Goal: Task Accomplishment & Management: Use online tool/utility

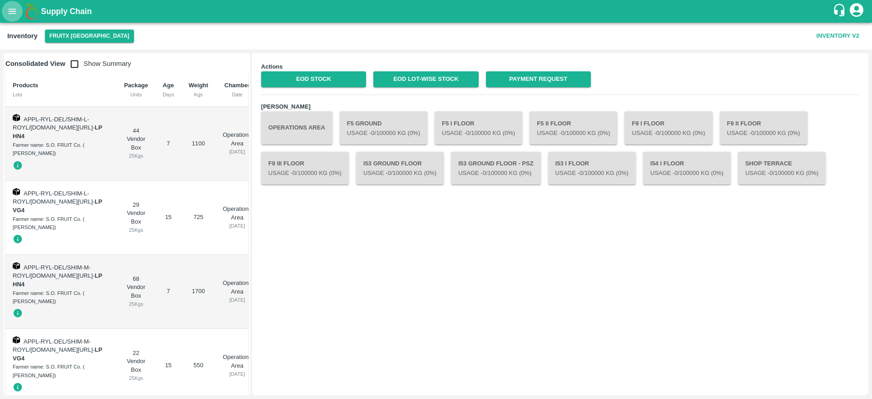
click at [11, 7] on icon "open drawer" at bounding box center [12, 11] width 10 height 10
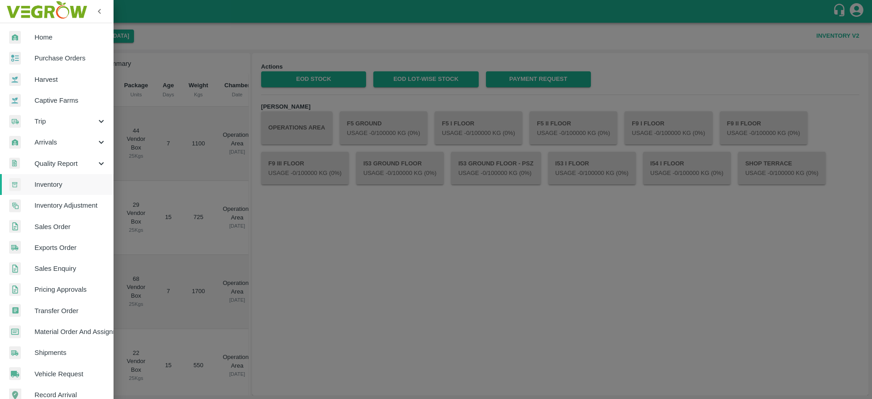
click at [70, 140] on span "Arrivals" at bounding box center [66, 142] width 62 height 10
click at [67, 183] on span "DC Arrivals" at bounding box center [74, 184] width 65 height 10
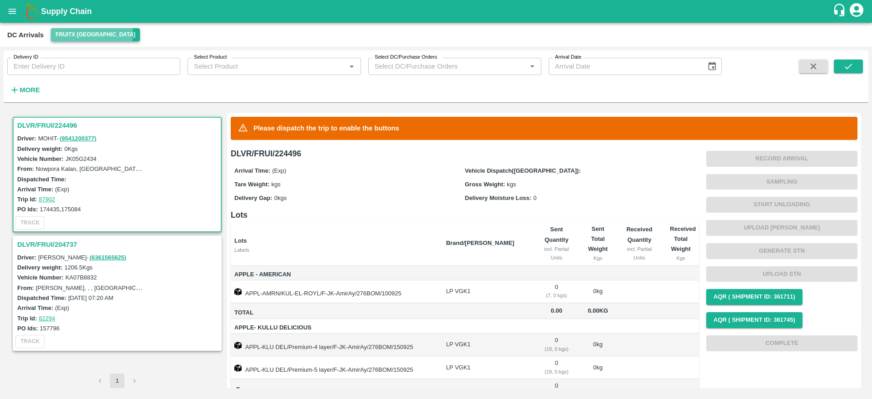
click at [91, 33] on button "FruitX [GEOGRAPHIC_DATA]" at bounding box center [95, 34] width 89 height 13
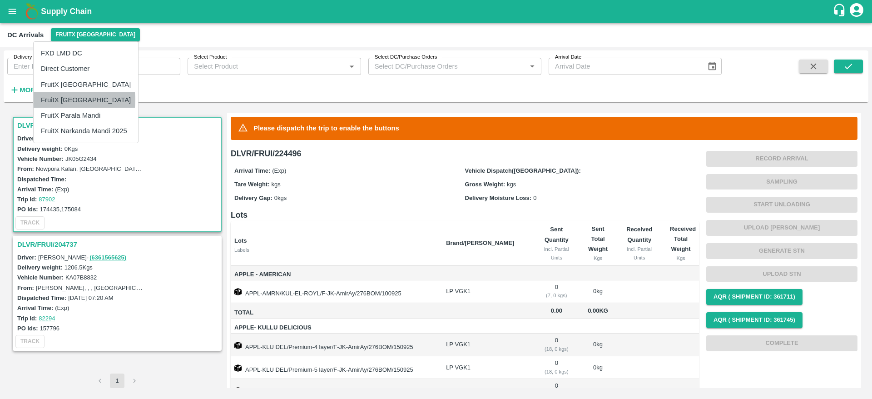
click at [74, 100] on li "FruitX [GEOGRAPHIC_DATA]" at bounding box center [86, 99] width 105 height 15
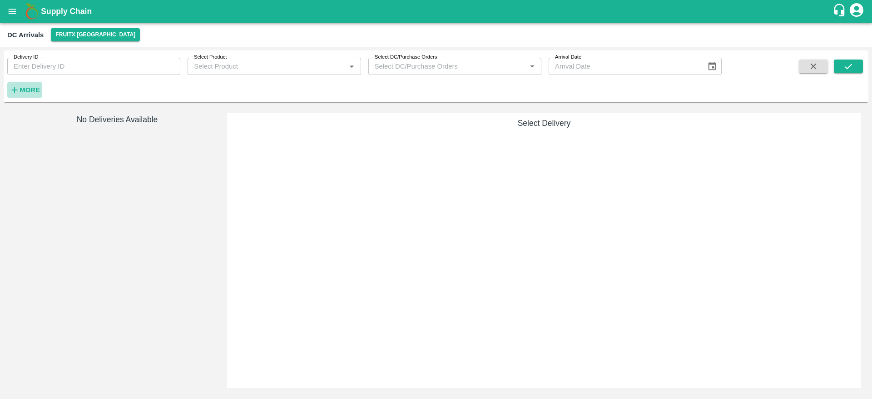
click at [30, 93] on strong "More" at bounding box center [30, 89] width 20 height 7
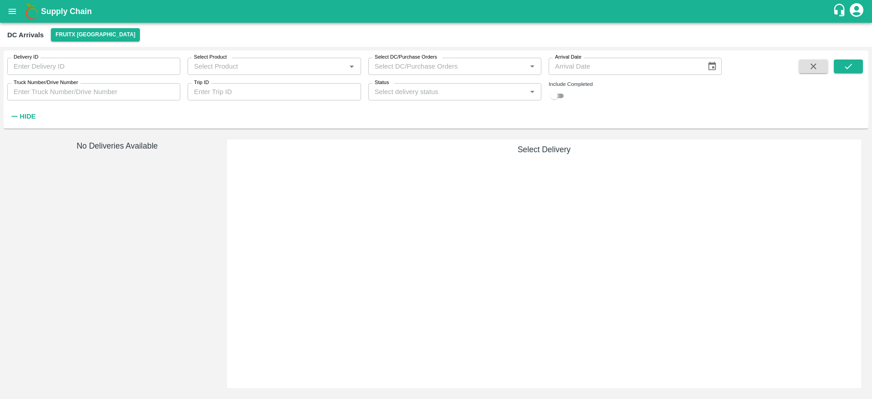
click at [559, 96] on input "checkbox" at bounding box center [554, 95] width 33 height 11
checkbox input "true"
click at [843, 71] on button "submit" at bounding box center [848, 67] width 29 height 14
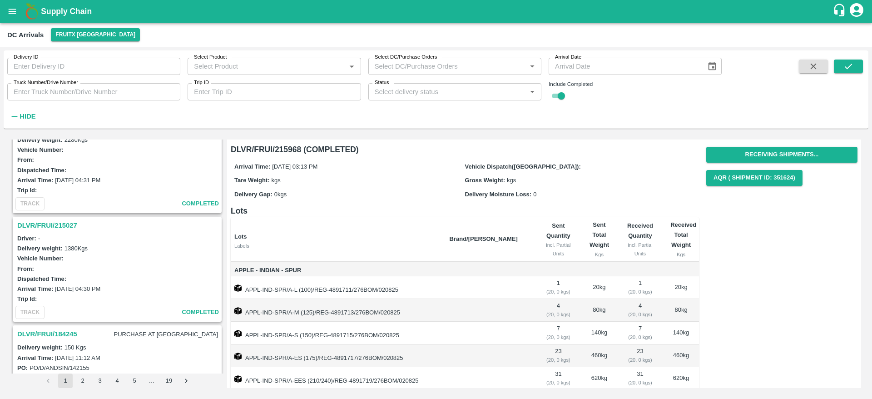
scroll to position [687, 0]
click at [65, 220] on h3 "DLVR/FRUI/215027" at bounding box center [118, 226] width 203 height 12
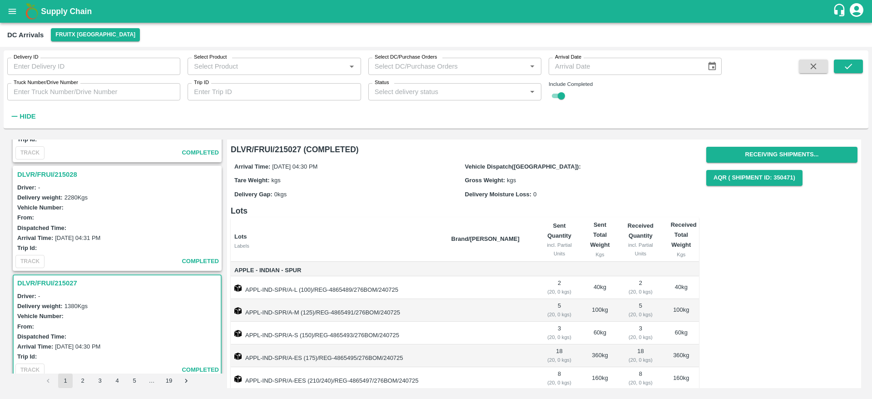
scroll to position [628, 0]
click at [63, 179] on h3 "DLVR/FRUI/215028" at bounding box center [118, 176] width 203 height 12
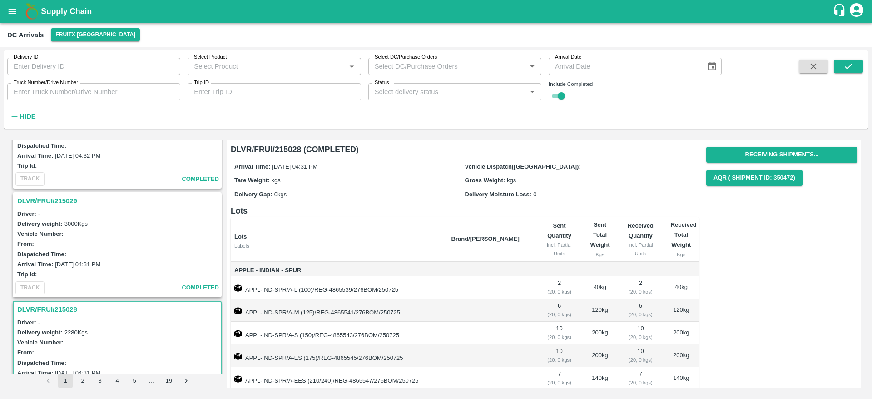
scroll to position [495, 0]
click at [51, 202] on h3 "DLVR/FRUI/215029" at bounding box center [118, 200] width 203 height 12
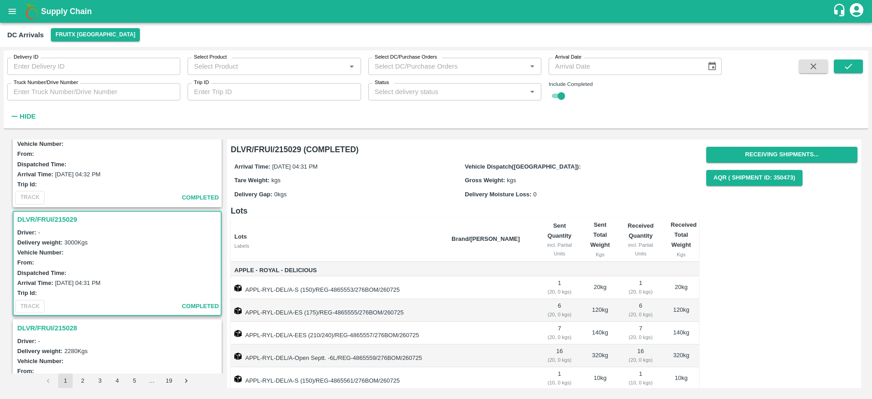
scroll to position [474, 0]
click at [14, 13] on icon "open drawer" at bounding box center [12, 11] width 10 height 10
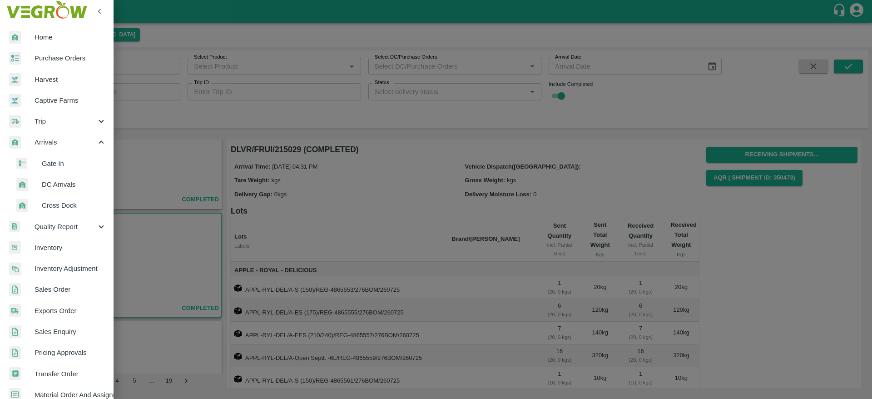
scroll to position [87, 0]
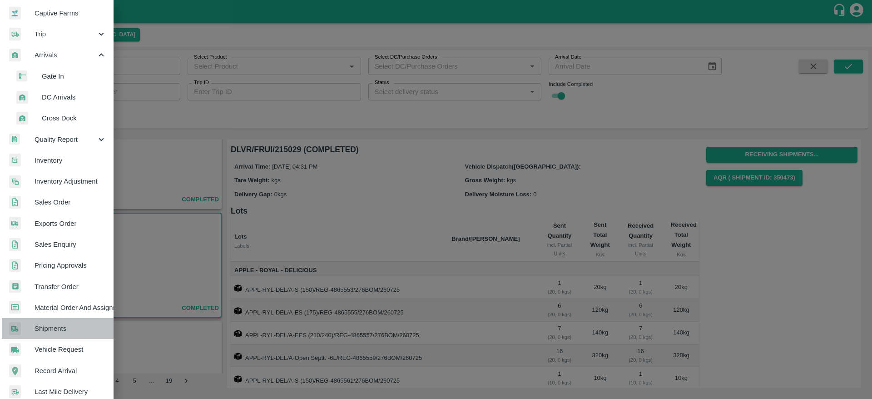
click at [73, 328] on span "Shipments" at bounding box center [71, 329] width 72 height 10
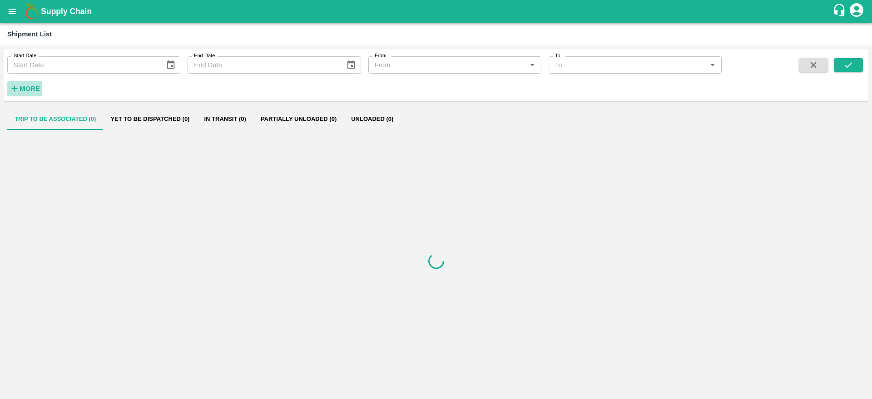
click at [32, 88] on strong "More" at bounding box center [30, 88] width 20 height 7
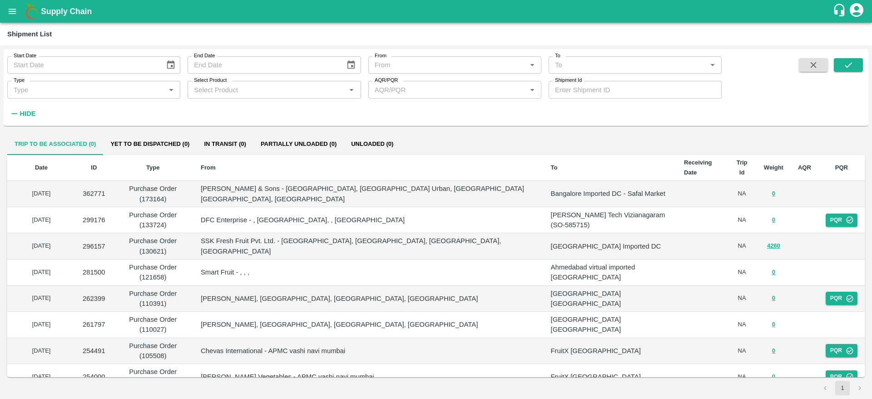
click at [587, 90] on input "Shipment Id" at bounding box center [635, 89] width 173 height 17
paste input "350455"
type input "350455"
click at [861, 63] on button "submit" at bounding box center [848, 65] width 29 height 14
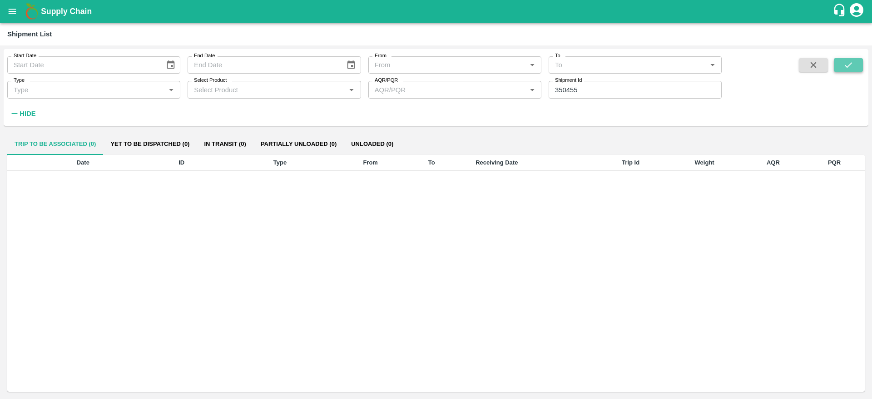
click at [859, 63] on button "submit" at bounding box center [848, 65] width 29 height 14
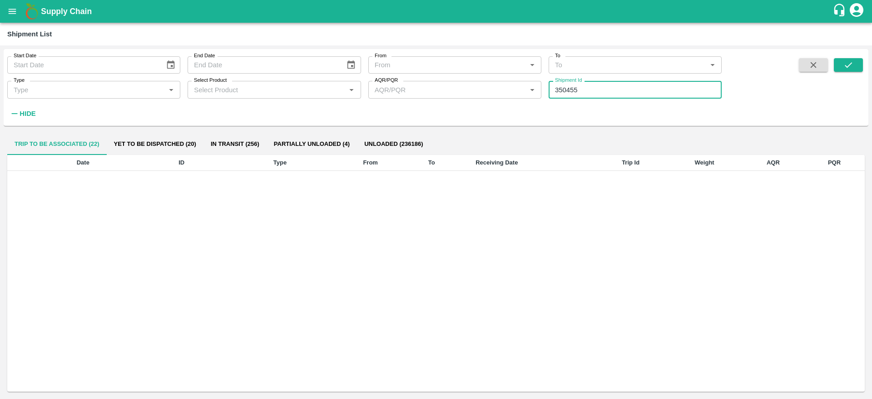
click at [616, 95] on input "350455" at bounding box center [635, 89] width 173 height 17
paste input "text"
type input "351582"
click at [855, 64] on button "submit" at bounding box center [848, 65] width 29 height 14
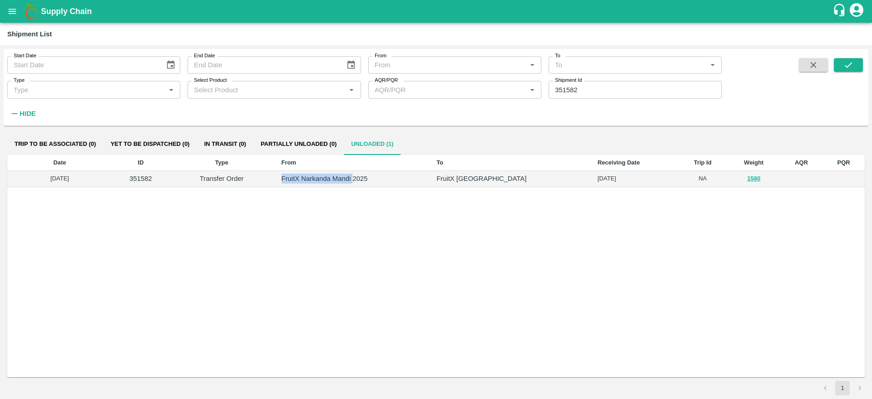
drag, startPoint x: 310, startPoint y: 177, endPoint x: 382, endPoint y: 185, distance: 72.8
click at [382, 185] on td "FruitX Narkanda Mandi 2025" at bounding box center [351, 179] width 155 height 16
copy p "FruitX Narkanda Mandi"
click at [16, 5] on button "open drawer" at bounding box center [12, 11] width 21 height 21
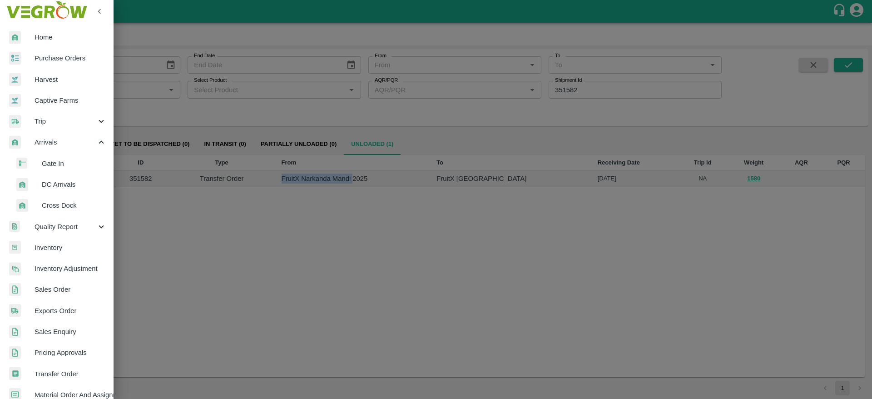
click at [58, 50] on link "Purchase Orders" at bounding box center [57, 58] width 114 height 21
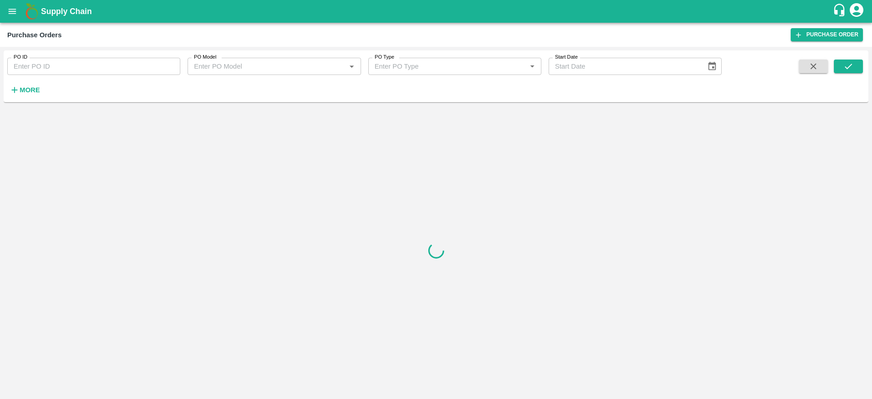
click at [30, 84] on h6 "More" at bounding box center [30, 90] width 20 height 12
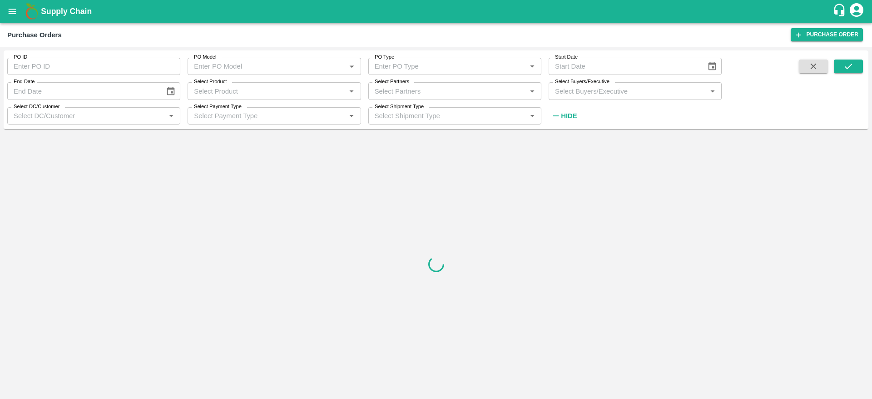
click at [574, 98] on div "Select Buyers/Executive   *" at bounding box center [635, 90] width 173 height 17
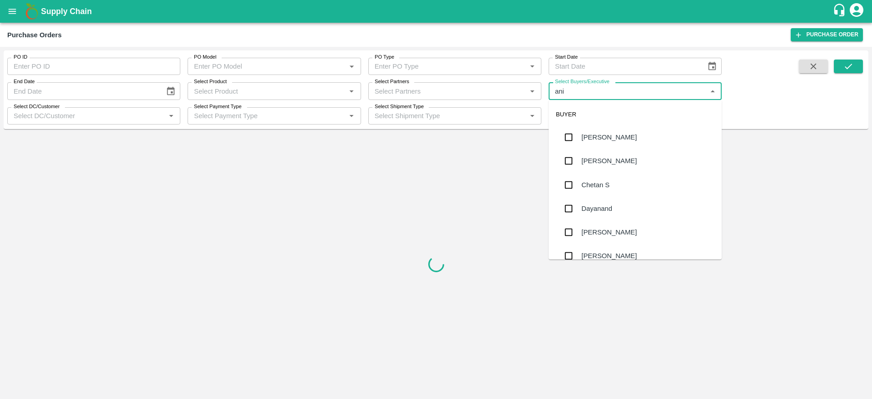
type input "anil"
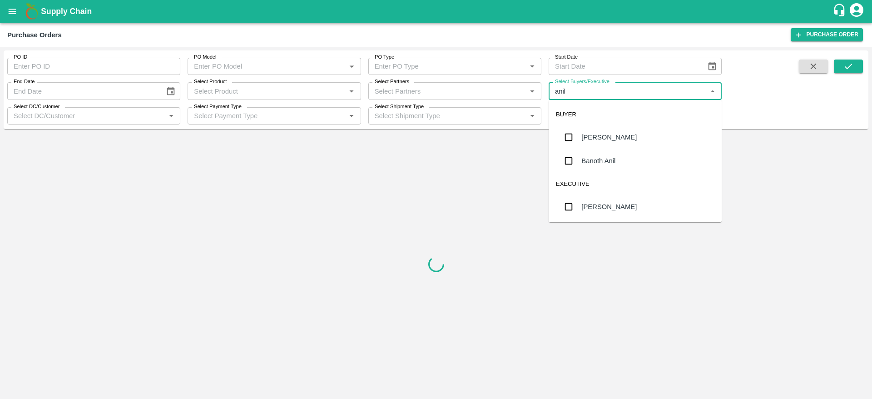
click at [612, 133] on div "[PERSON_NAME]" at bounding box center [609, 137] width 55 height 10
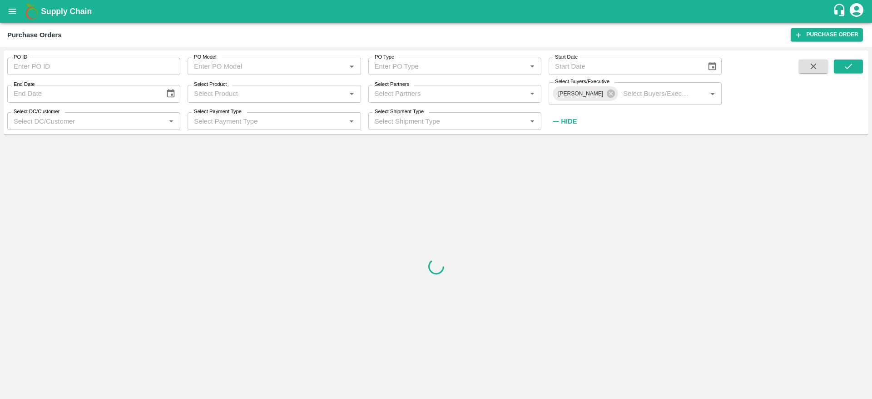
click at [861, 56] on div "PO ID PO ID PO Model PO Model   * PO Type PO Type   * Start Date Start Date End…" at bounding box center [436, 92] width 865 height 77
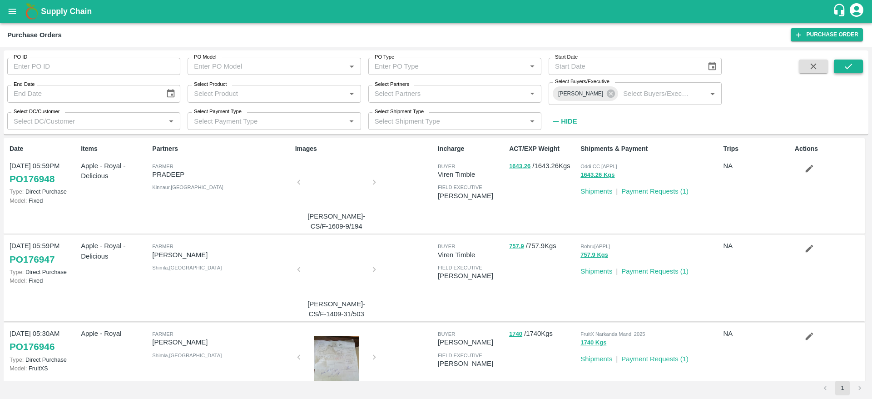
click at [856, 60] on button "submit" at bounding box center [848, 67] width 29 height 14
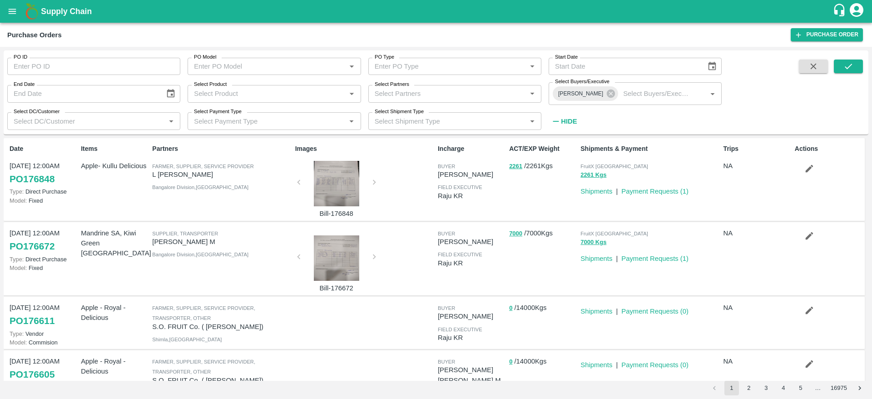
click at [671, 254] on p "Payment Requests ( 1 )" at bounding box center [655, 259] width 67 height 10
click at [666, 260] on link "Payment Requests ( 1 )" at bounding box center [655, 258] width 67 height 7
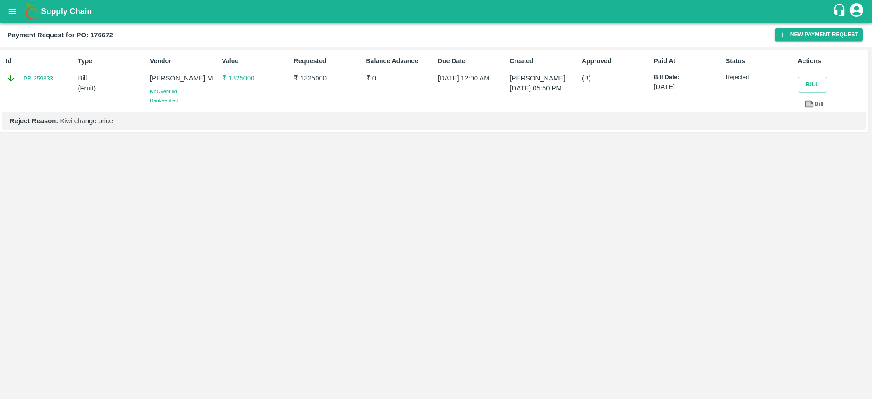
click at [25, 81] on link "PR-259833" at bounding box center [38, 78] width 30 height 9
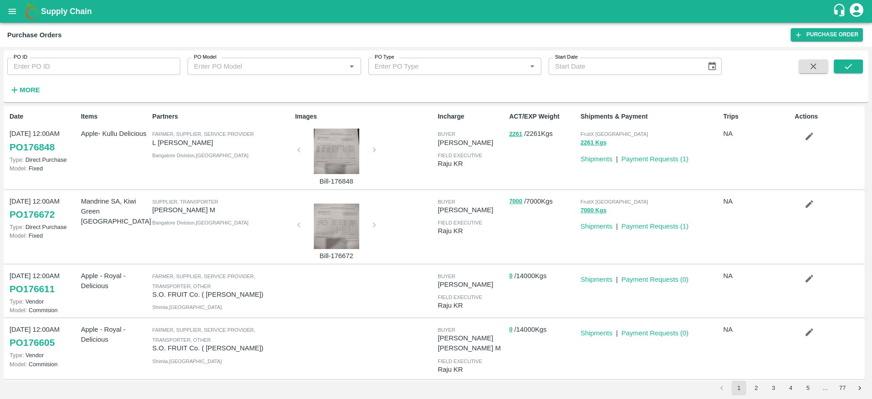
click at [809, 201] on icon "button" at bounding box center [810, 204] width 8 height 8
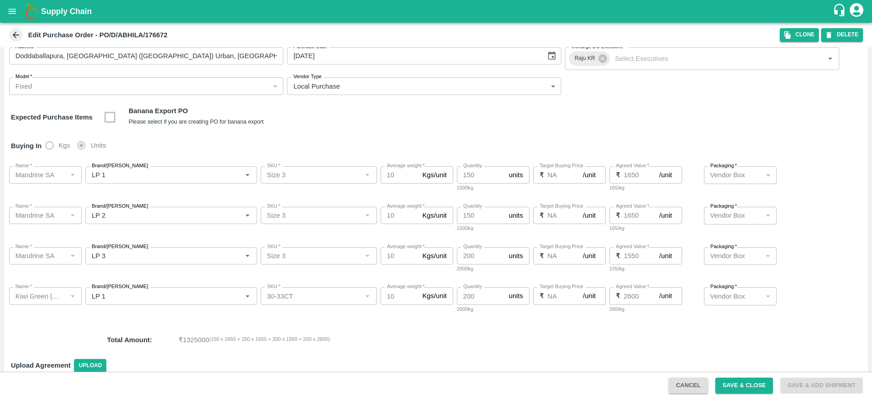
scroll to position [52, 0]
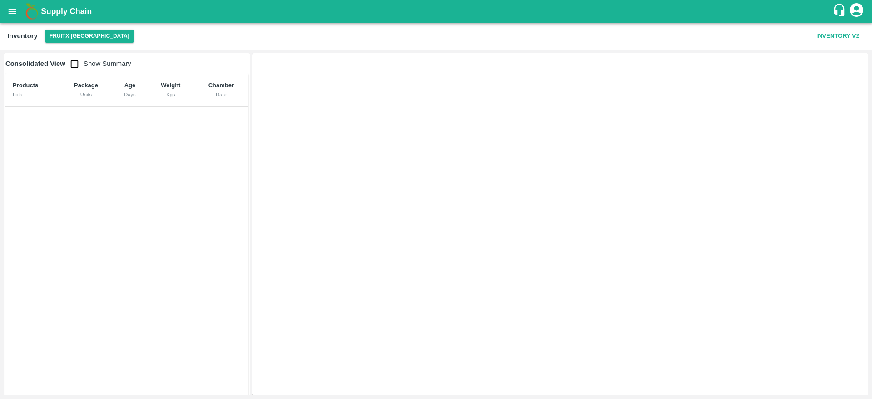
click at [18, 13] on button "open drawer" at bounding box center [12, 11] width 21 height 21
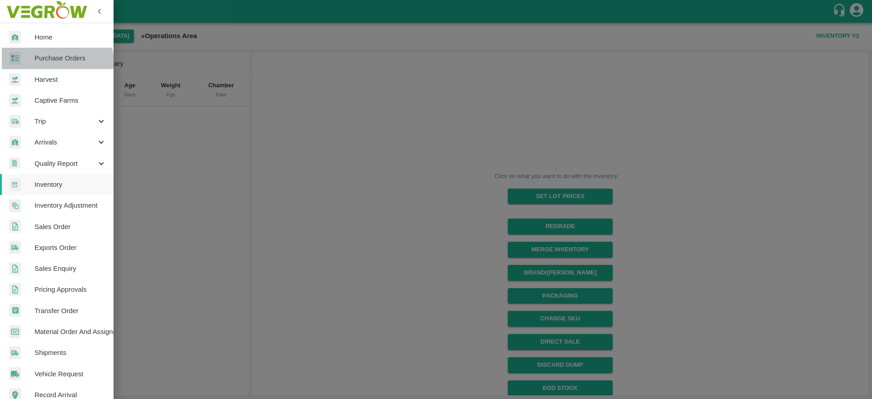
click at [54, 63] on span "Purchase Orders" at bounding box center [71, 58] width 72 height 10
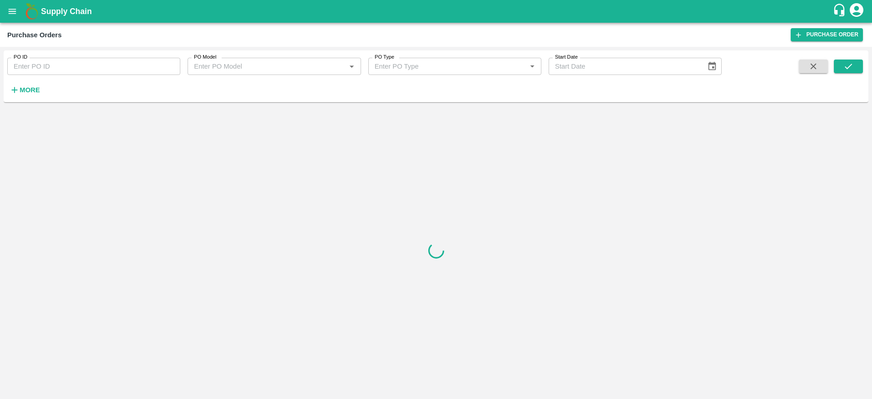
click at [25, 91] on strong "More" at bounding box center [30, 89] width 20 height 7
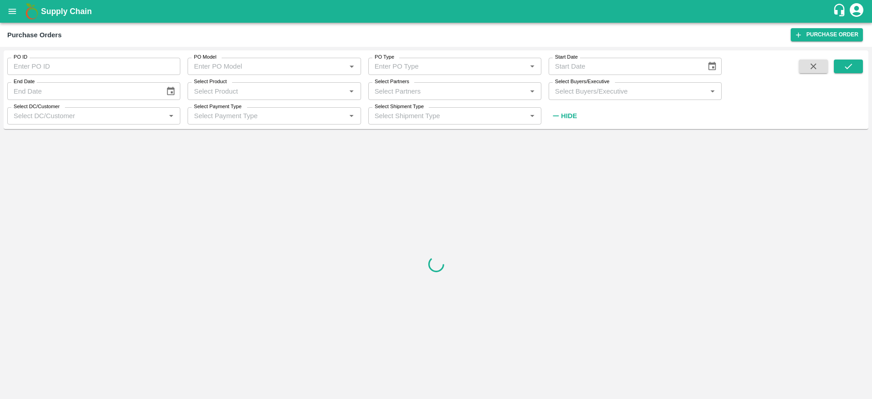
click at [598, 94] on input "Select Buyers/Executive" at bounding box center [628, 91] width 153 height 12
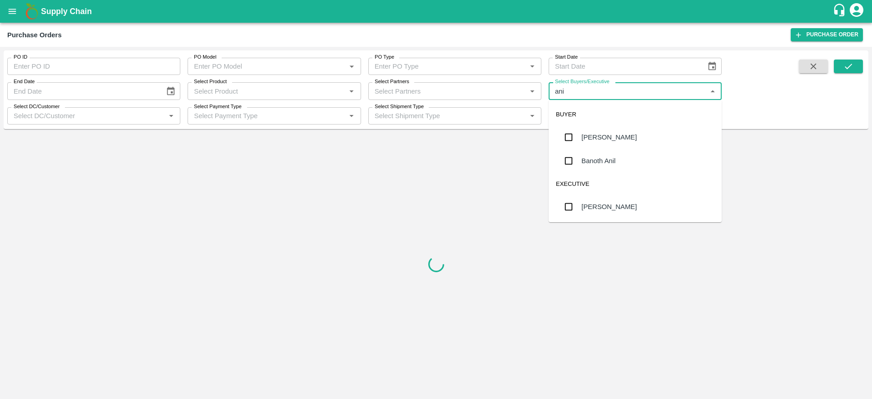
type input "anil"
click at [623, 135] on div "[PERSON_NAME]" at bounding box center [635, 137] width 173 height 24
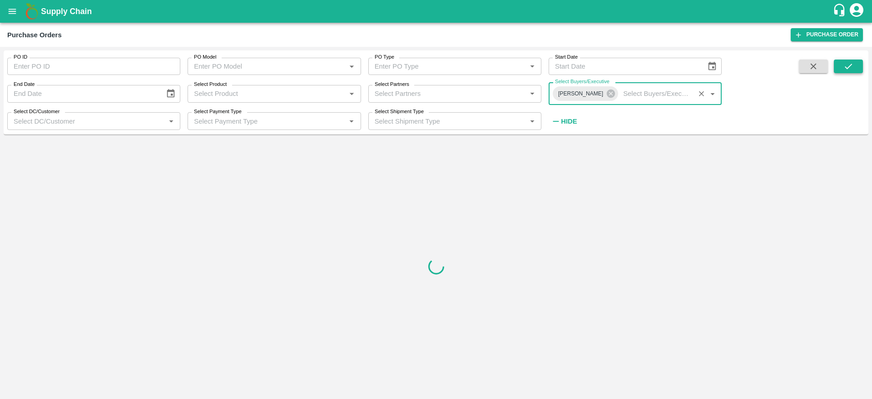
click at [850, 69] on icon "submit" at bounding box center [849, 66] width 10 height 10
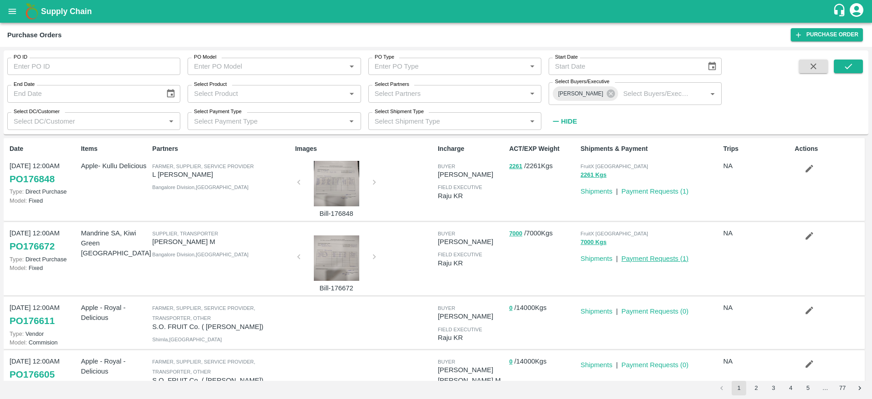
click at [653, 262] on link "Payment Requests ( 1 )" at bounding box center [655, 258] width 67 height 7
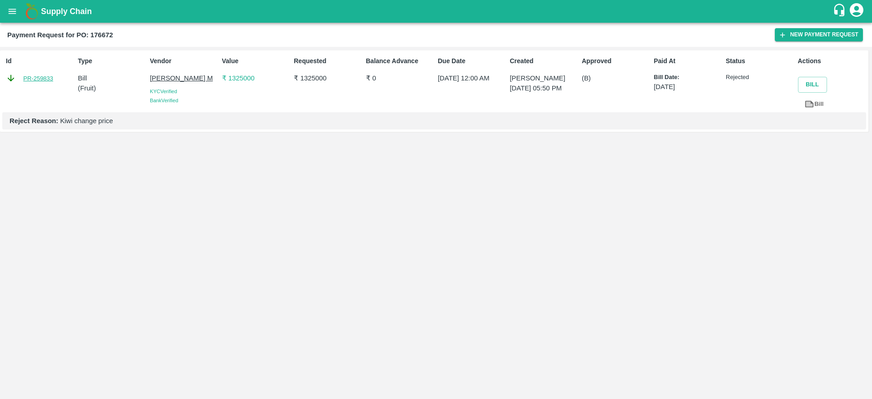
click at [33, 80] on link "PR-259833" at bounding box center [38, 78] width 30 height 9
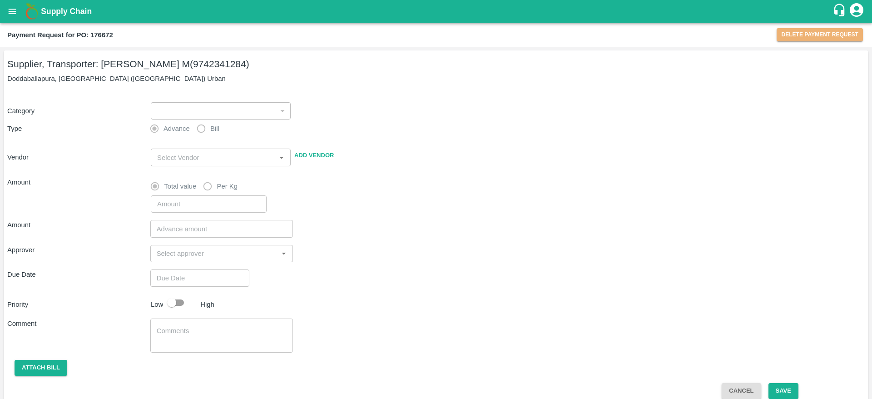
click at [816, 41] on button "Delete Payment Request" at bounding box center [820, 34] width 86 height 13
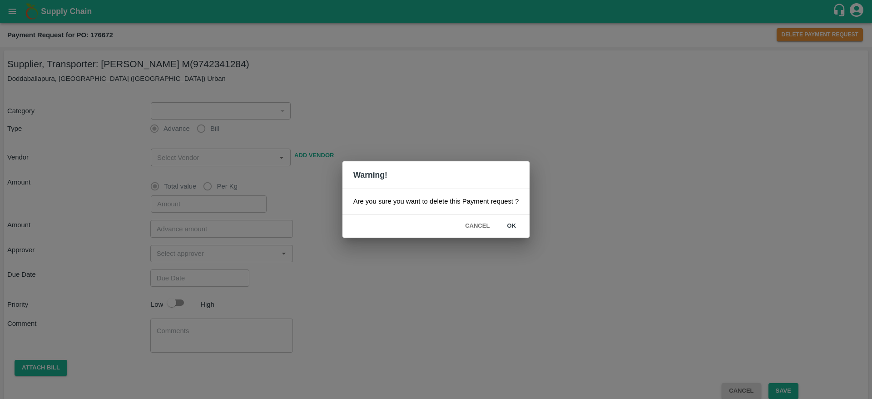
click at [512, 227] on button "ok" at bounding box center [511, 226] width 29 height 16
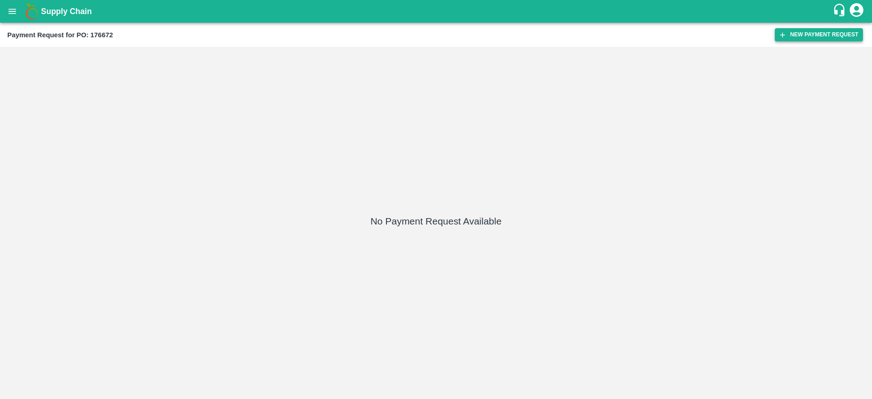
click at [840, 39] on button "New Payment Request" at bounding box center [819, 34] width 88 height 13
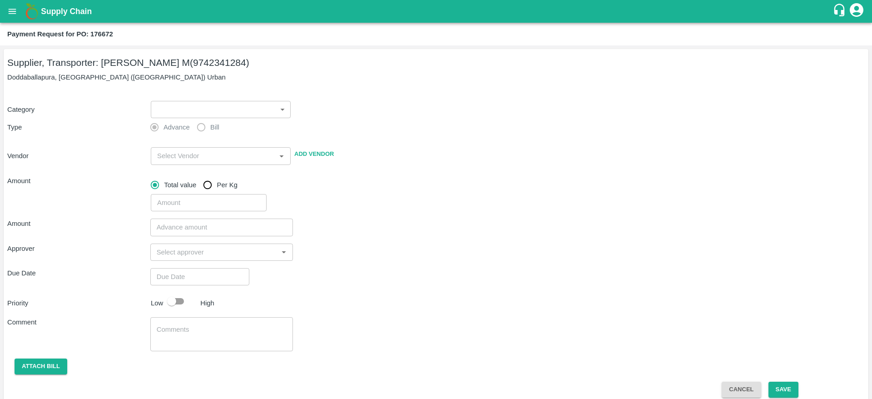
click at [198, 120] on label "Bill" at bounding box center [205, 127] width 27 height 18
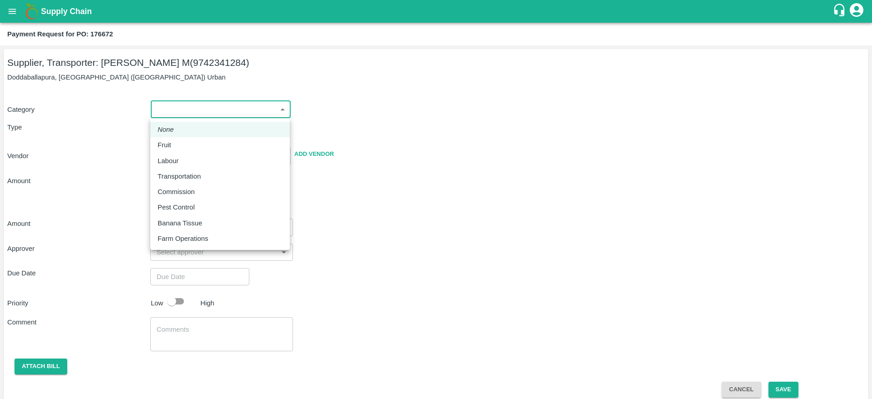
click at [195, 114] on body "Supply Chain Payment Request for PO: 176672 Supplier, Transporter: [PERSON_NAME…" at bounding box center [436, 199] width 872 height 399
click at [170, 145] on p "Fruit" at bounding box center [165, 145] width 14 height 10
type input "1"
type input "[PERSON_NAME] M - 9742341284(Supplier, Transporter)"
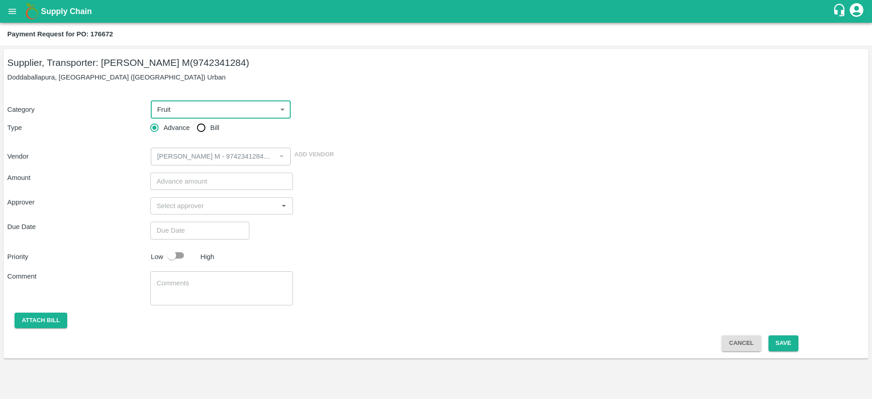
click at [196, 130] on input "Bill" at bounding box center [201, 128] width 18 height 18
radio input "true"
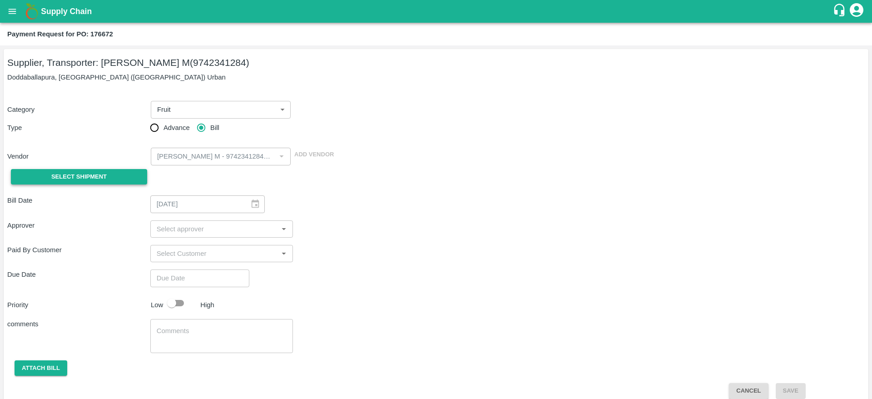
click at [110, 174] on button "Select Shipment" at bounding box center [79, 177] width 136 height 16
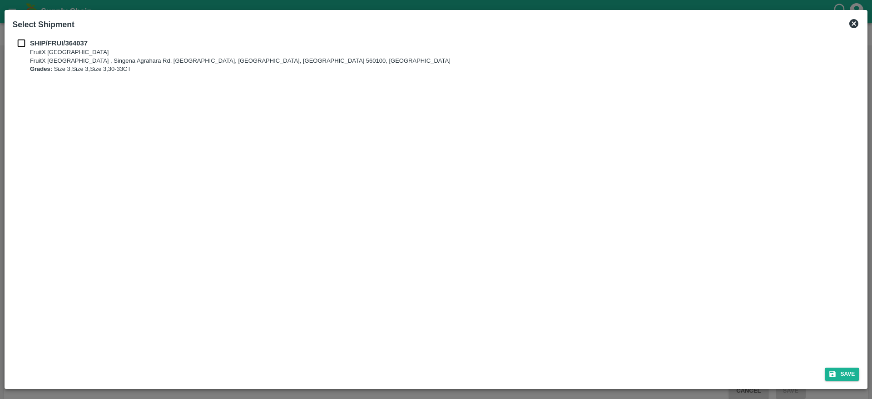
click at [19, 41] on input "checkbox" at bounding box center [21, 43] width 17 height 10
checkbox input "true"
click at [849, 379] on button "Save" at bounding box center [842, 374] width 35 height 13
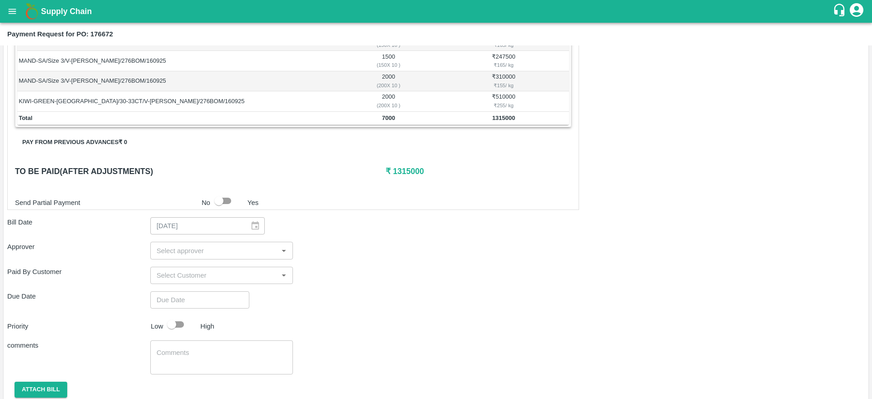
scroll to position [187, 0]
click at [202, 251] on input "input" at bounding box center [214, 249] width 123 height 12
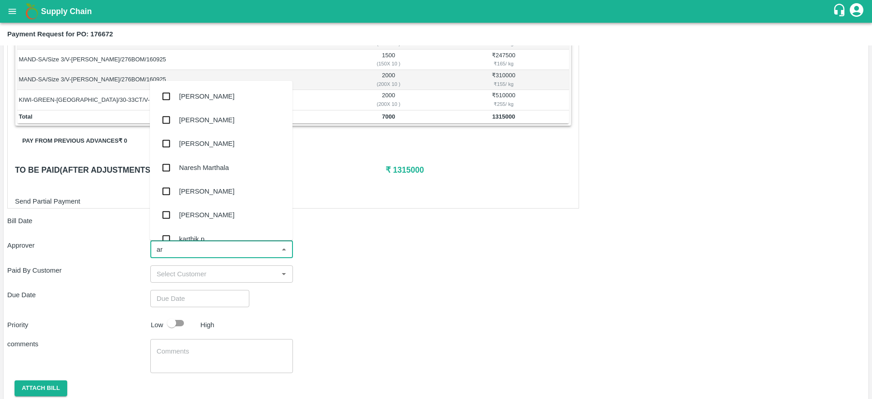
type input "ara"
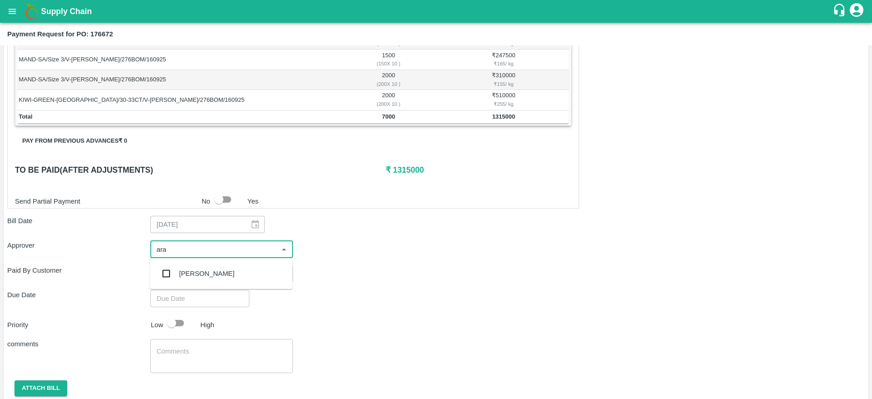
click at [205, 270] on div "Aravindha Raj R" at bounding box center [206, 274] width 55 height 10
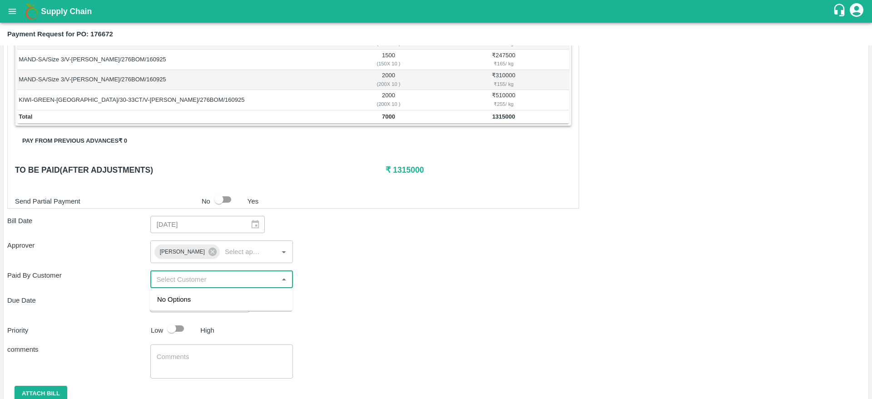
click at [211, 282] on input "input" at bounding box center [214, 279] width 123 height 12
click at [403, 288] on div "Shipment - SHIP/FRUI/364037 Lots (Labels) Weight (Kgs) Total Price (₹) MAND-SA/…" at bounding box center [436, 212] width 858 height 423
type input "DD/MM/YYYY hh:mm aa"
click at [173, 304] on input "DD/MM/YYYY hh:mm aa" at bounding box center [196, 303] width 93 height 17
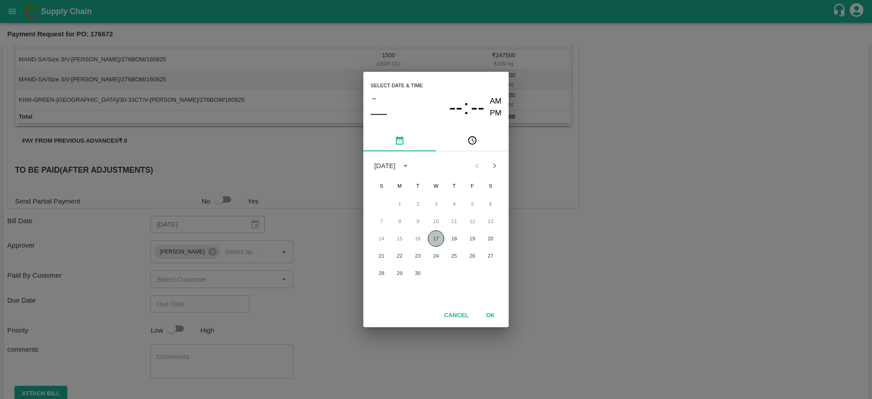
click at [438, 236] on button "17" at bounding box center [436, 238] width 16 height 16
type input "17/09/2025 12:00 AM"
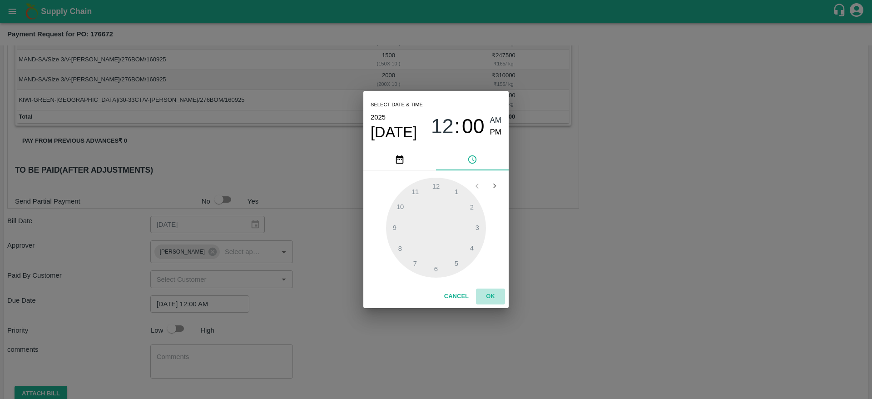
click at [486, 291] on button "OK" at bounding box center [490, 297] width 29 height 16
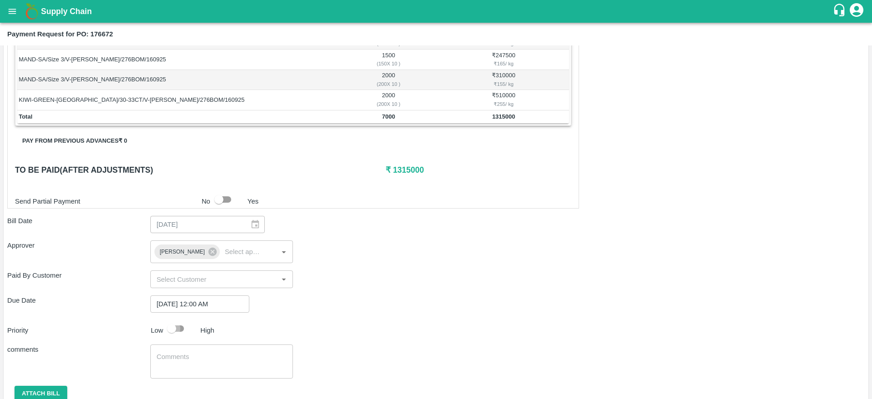
click at [184, 322] on input "checkbox" at bounding box center [172, 328] width 52 height 17
checkbox input "true"
click at [63, 391] on button "Attach bill" at bounding box center [41, 394] width 53 height 16
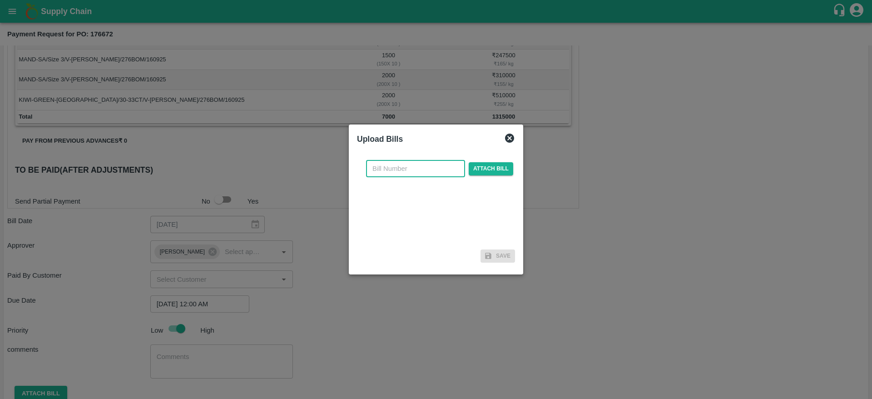
click at [394, 163] on input "text" at bounding box center [415, 168] width 99 height 17
type input "176672"
click at [495, 170] on span "Attach bill" at bounding box center [491, 168] width 45 height 13
click at [0, 0] on input "Attach bill" at bounding box center [0, 0] width 0 height 0
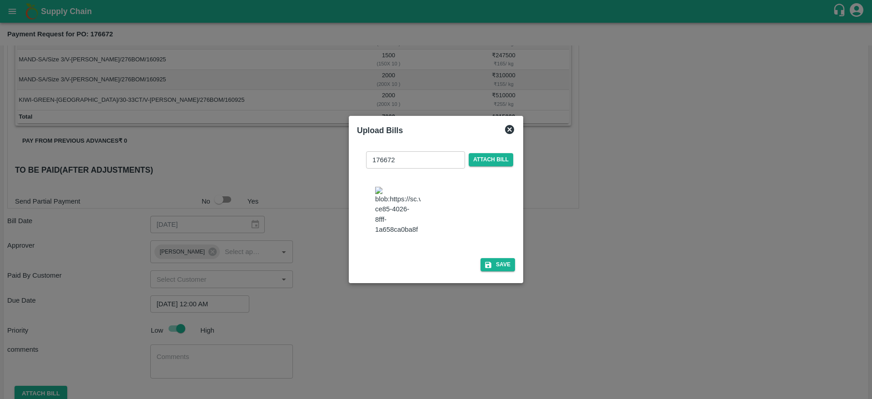
click at [499, 275] on div "176672 ​ Attach bill Save" at bounding box center [436, 209] width 158 height 131
click at [494, 270] on button "Save" at bounding box center [498, 264] width 35 height 13
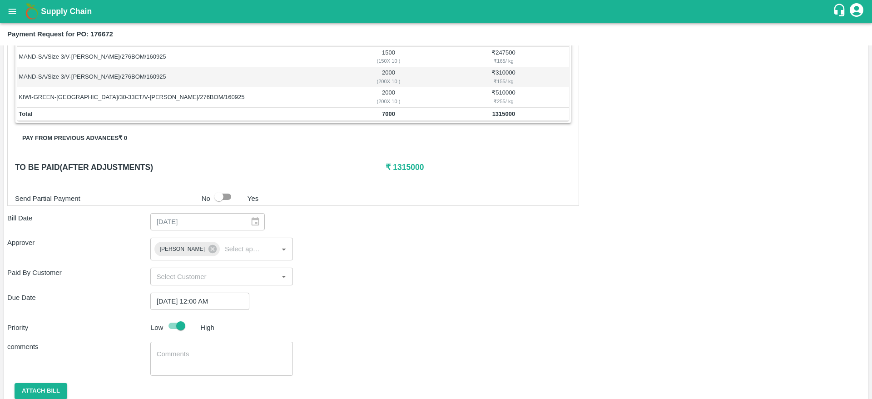
scroll to position [284, 0]
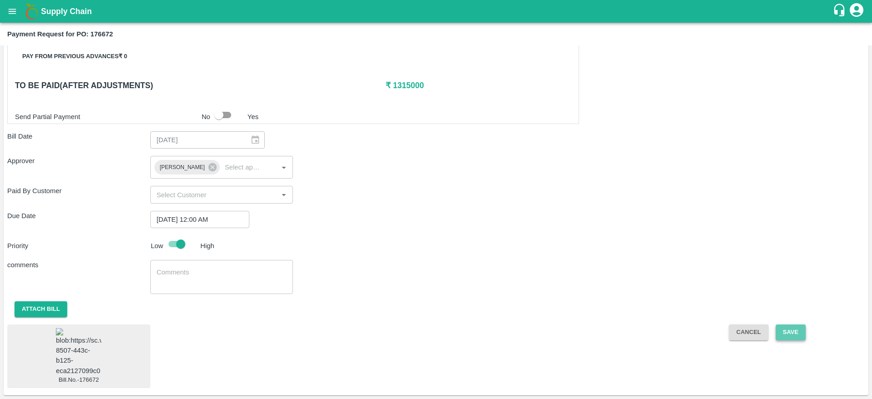
click at [795, 324] on button "Save" at bounding box center [791, 332] width 30 height 16
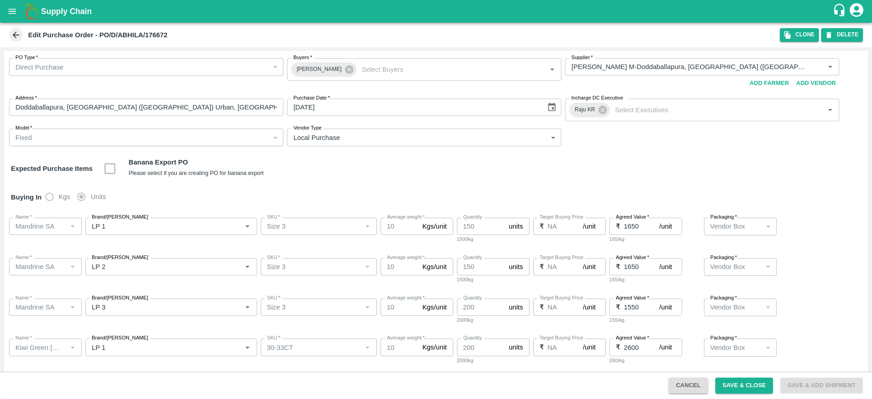
scroll to position [62, 0]
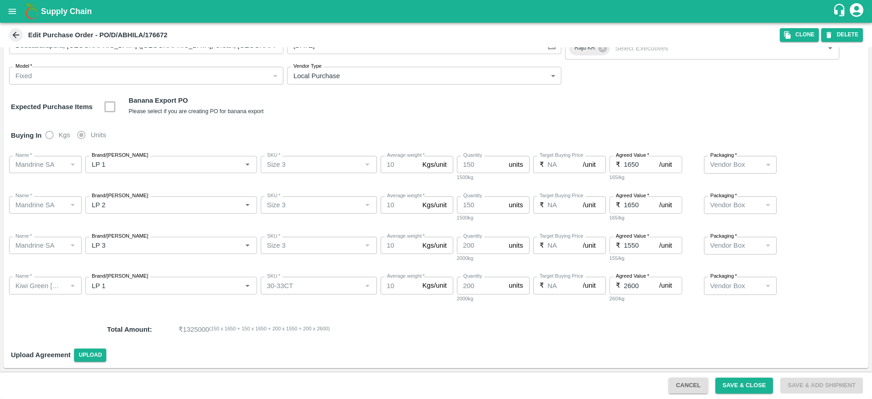
click at [629, 285] on input "2600" at bounding box center [641, 285] width 35 height 17
type input "2550"
click at [703, 337] on div "Total Amount : ₹ 1315000 ( 150 x 1650 + 150 x 1650 + 200 x 1550 + 200 x 2550 )" at bounding box center [436, 329] width 865 height 25
click at [730, 383] on button "Save & Close" at bounding box center [745, 386] width 58 height 16
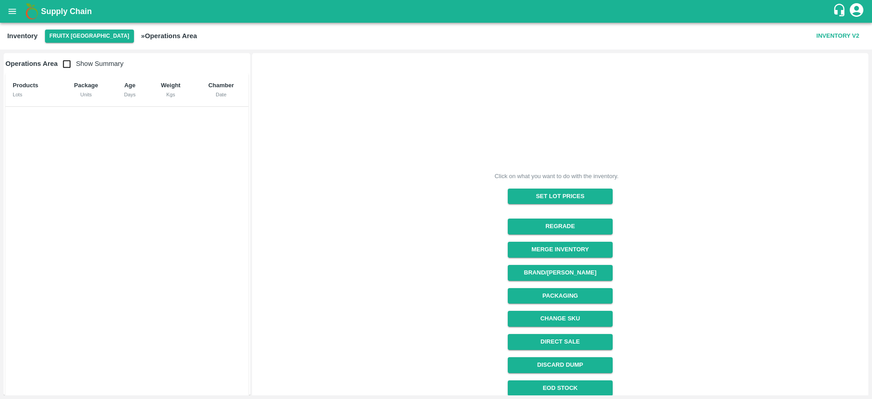
click at [10, 8] on icon "open drawer" at bounding box center [12, 11] width 10 height 10
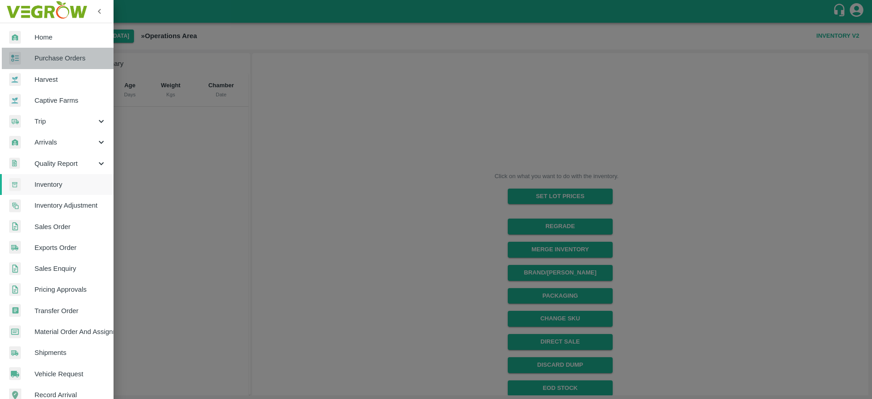
click at [73, 60] on span "Purchase Orders" at bounding box center [71, 58] width 72 height 10
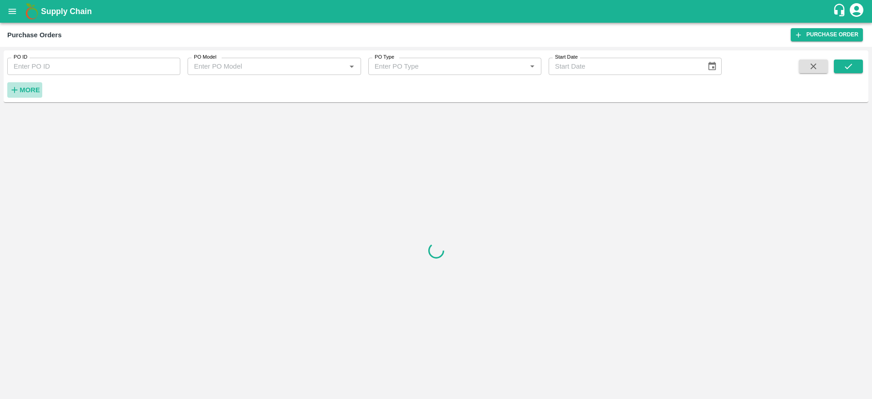
click at [23, 88] on strong "More" at bounding box center [30, 89] width 20 height 7
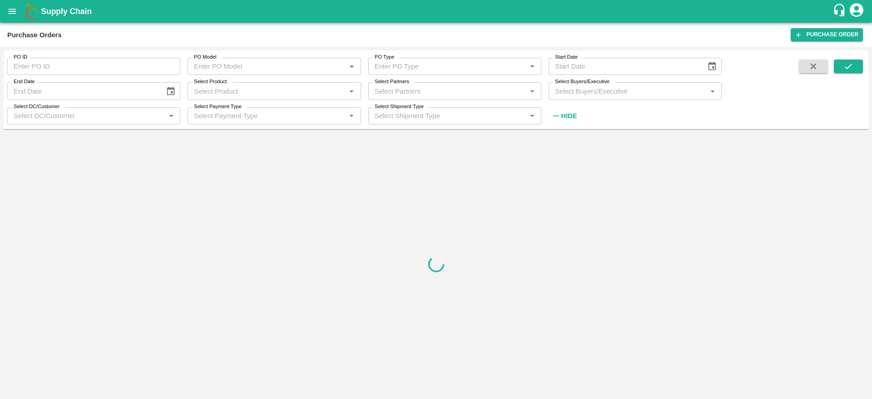
click at [583, 94] on input "Select Buyers/Executive" at bounding box center [628, 91] width 153 height 12
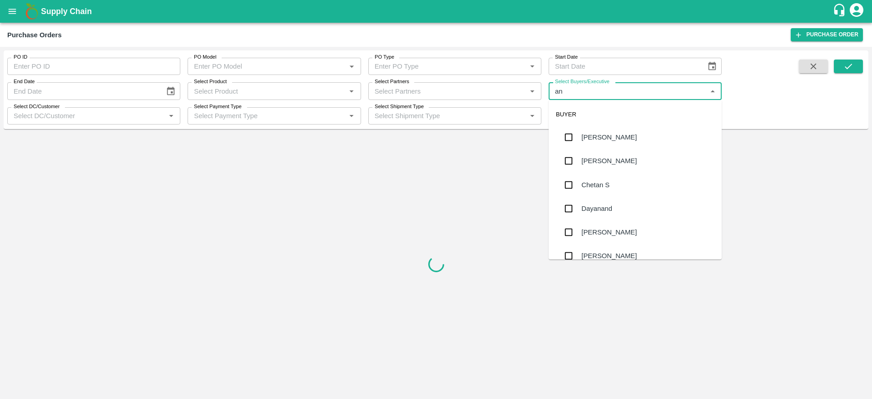
type input "ani"
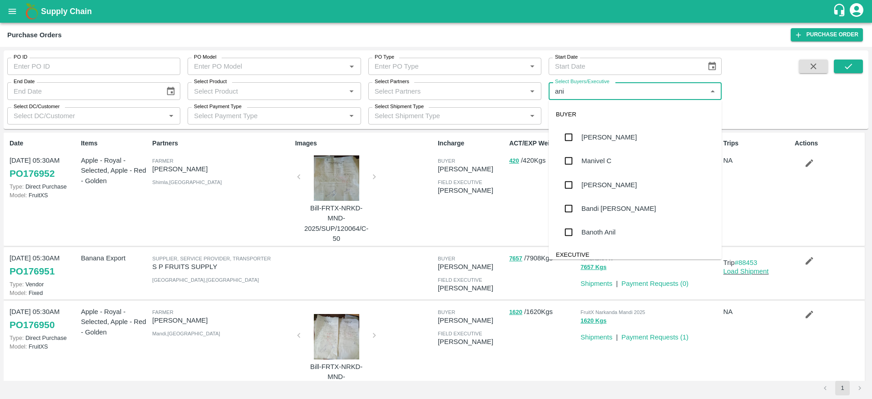
click at [602, 189] on div "[PERSON_NAME]" at bounding box center [609, 185] width 55 height 10
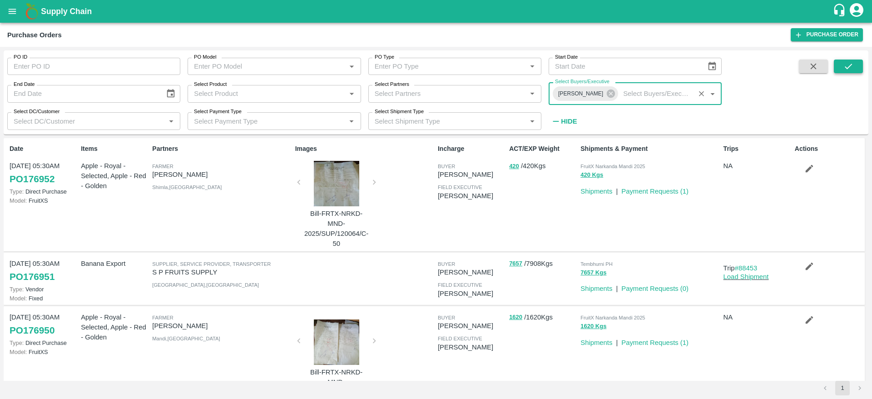
click at [860, 65] on button "submit" at bounding box center [848, 67] width 29 height 14
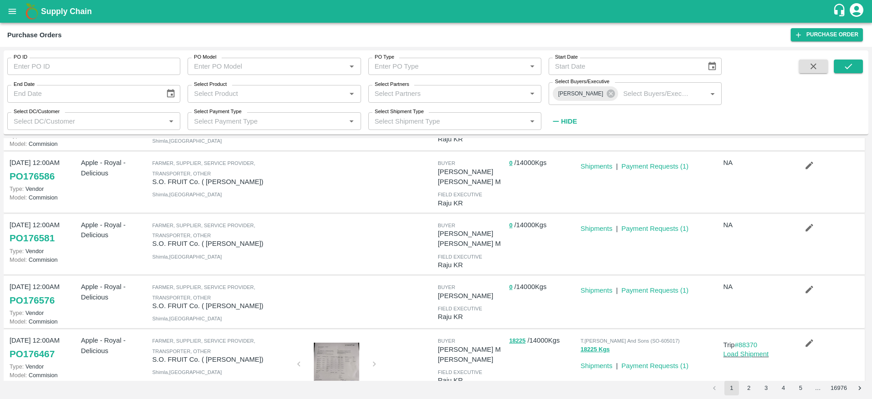
scroll to position [313, 0]
click at [231, 97] on input "Select Product" at bounding box center [266, 94] width 153 height 12
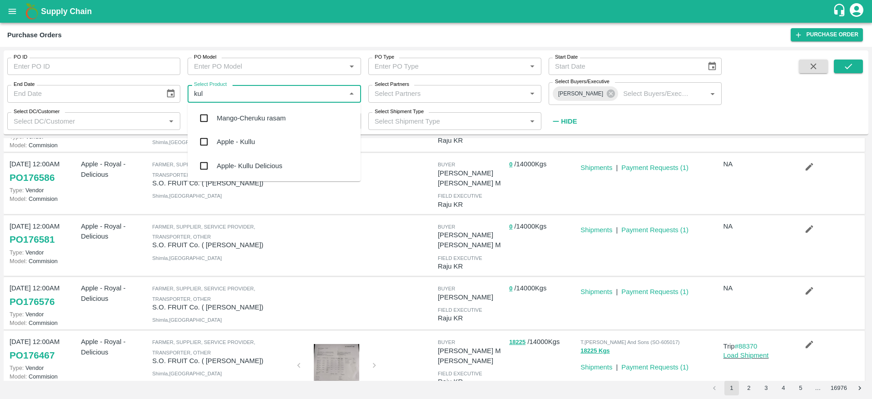
type input "[PERSON_NAME]"
click at [255, 136] on div "Apple- Kullu Delicious" at bounding box center [274, 142] width 173 height 24
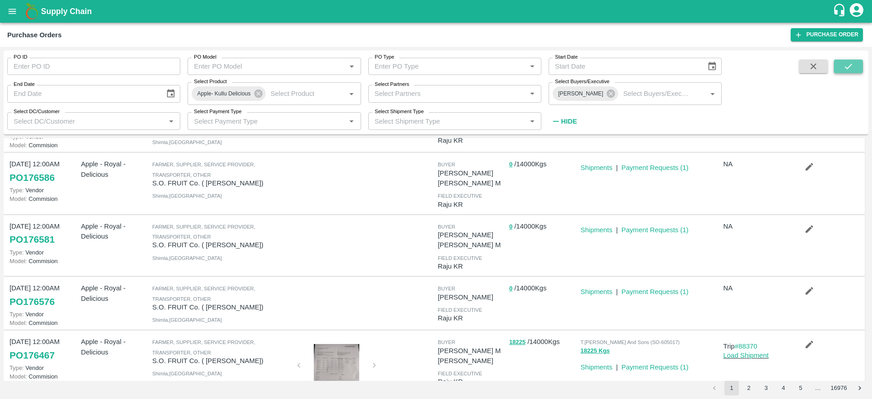
click at [846, 60] on button "submit" at bounding box center [848, 67] width 29 height 14
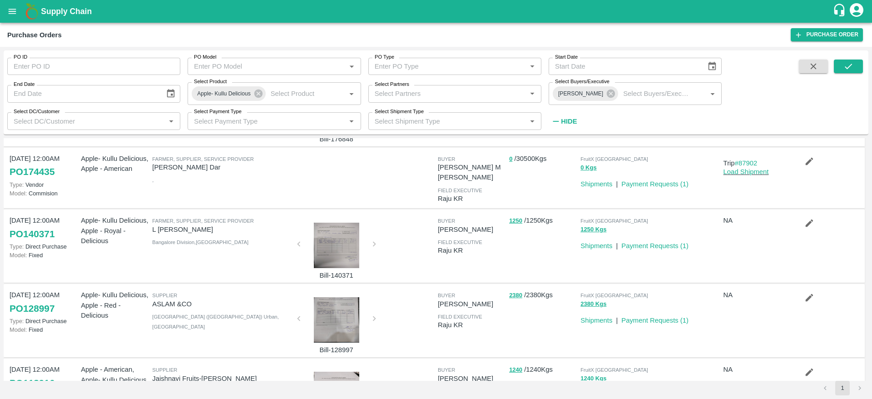
scroll to position [70, 0]
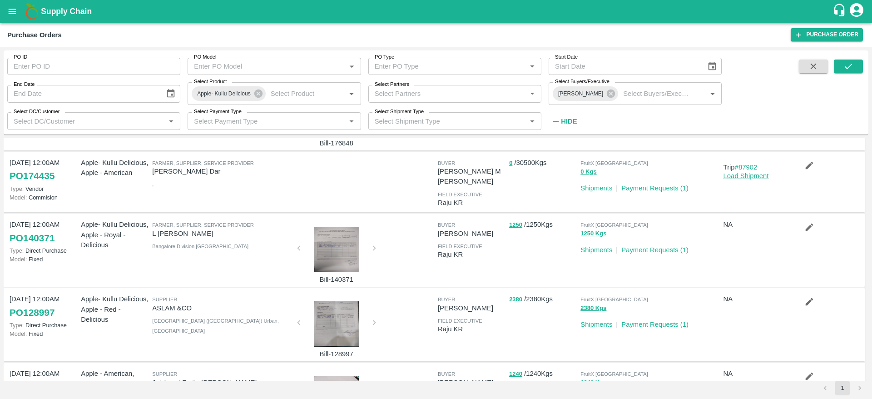
click at [757, 176] on link "Load Shipment" at bounding box center [746, 175] width 45 height 7
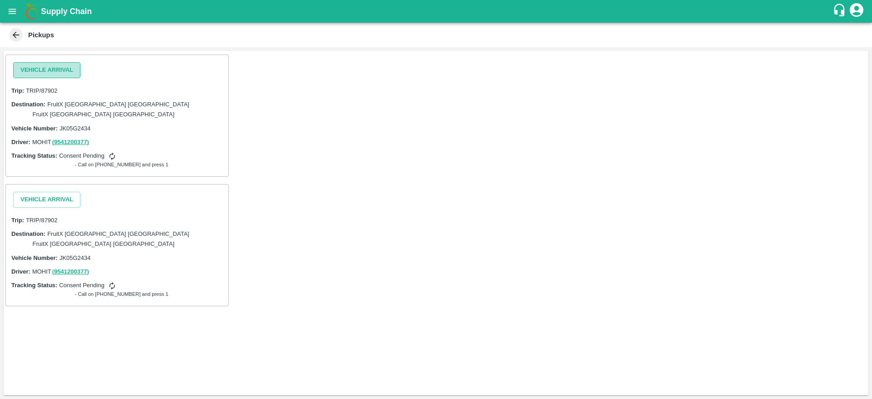
click at [44, 70] on button "Vehicle Arrival" at bounding box center [46, 70] width 67 height 16
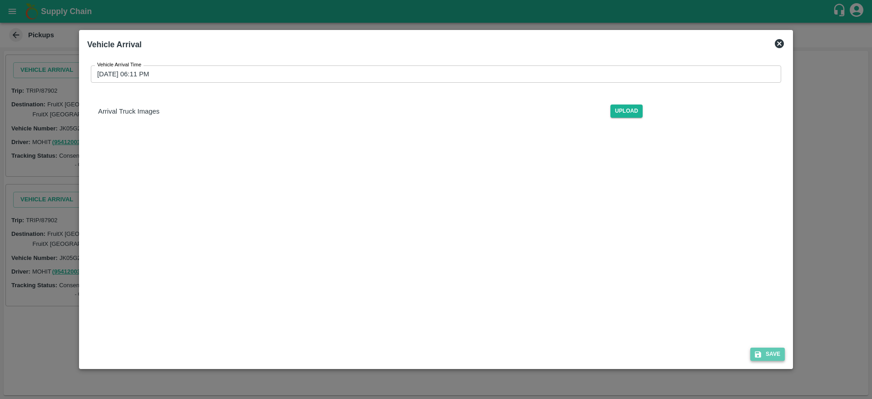
click at [777, 352] on button "Save" at bounding box center [768, 354] width 35 height 13
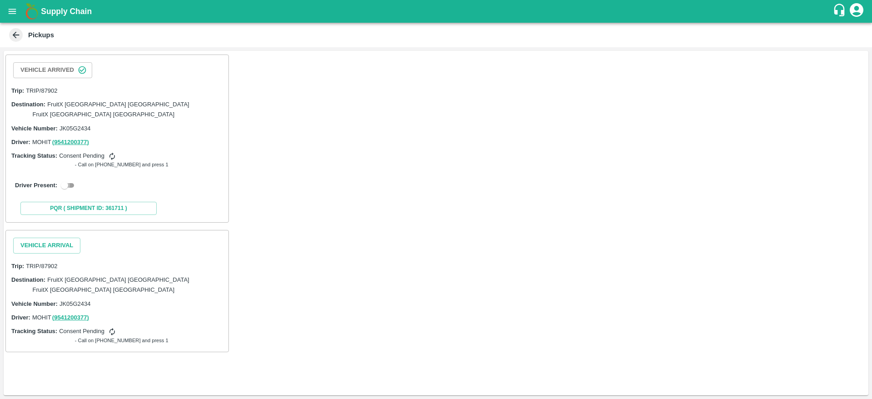
click at [67, 180] on input "checkbox" at bounding box center [64, 185] width 33 height 11
checkbox input "true"
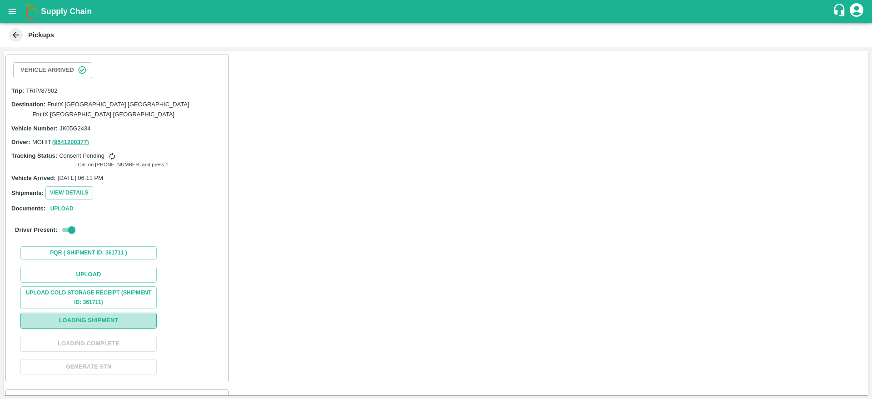
click at [113, 313] on button "Loading Shipment" at bounding box center [88, 321] width 136 height 16
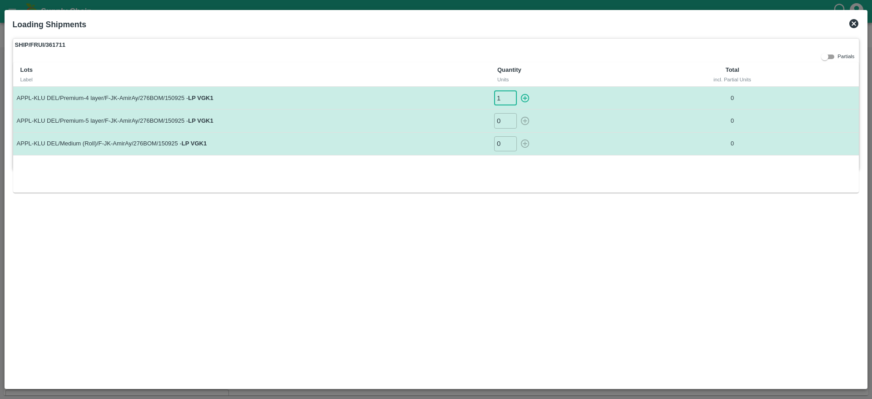
type input "1"
click at [508, 95] on input "1" at bounding box center [505, 97] width 23 height 15
click at [526, 97] on icon "button" at bounding box center [525, 98] width 10 height 10
type input "0"
click at [502, 115] on input "0" at bounding box center [505, 120] width 23 height 15
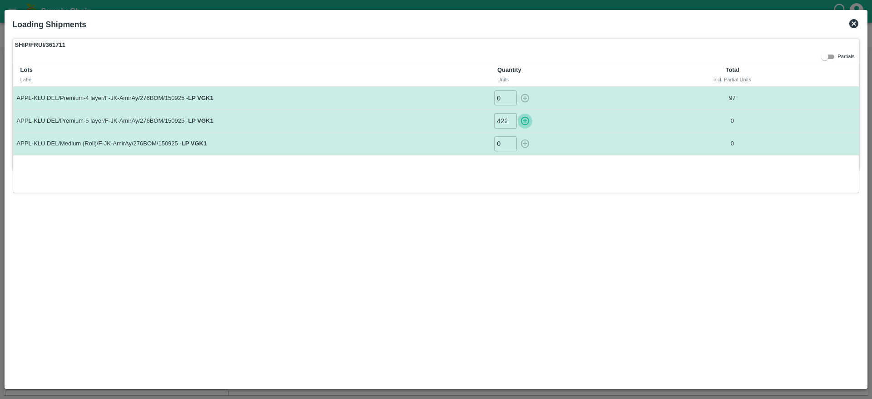
click at [525, 116] on icon "button" at bounding box center [525, 121] width 10 height 10
type input "0"
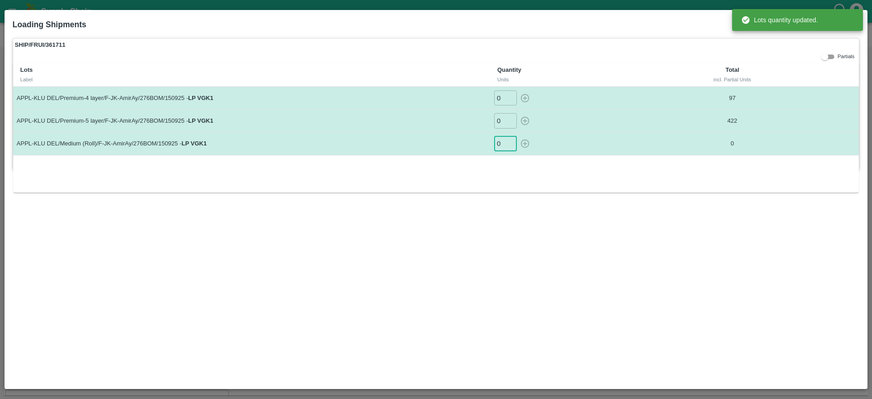
click at [503, 143] on input "0" at bounding box center [505, 143] width 23 height 15
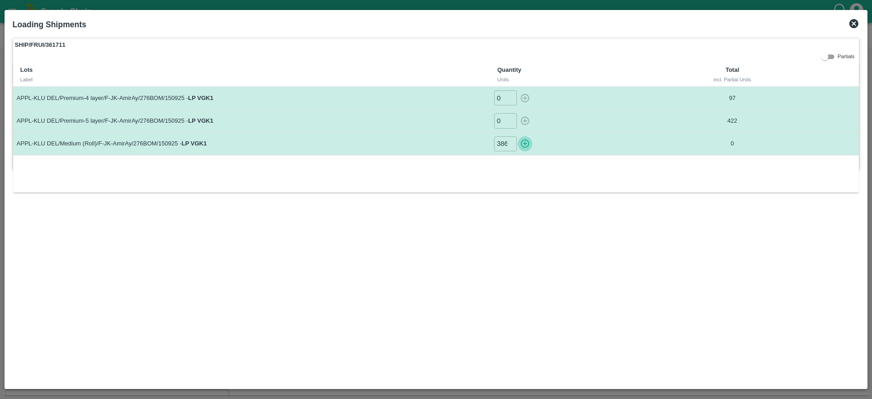
click at [527, 141] on icon "button" at bounding box center [525, 144] width 10 height 10
type input "0"
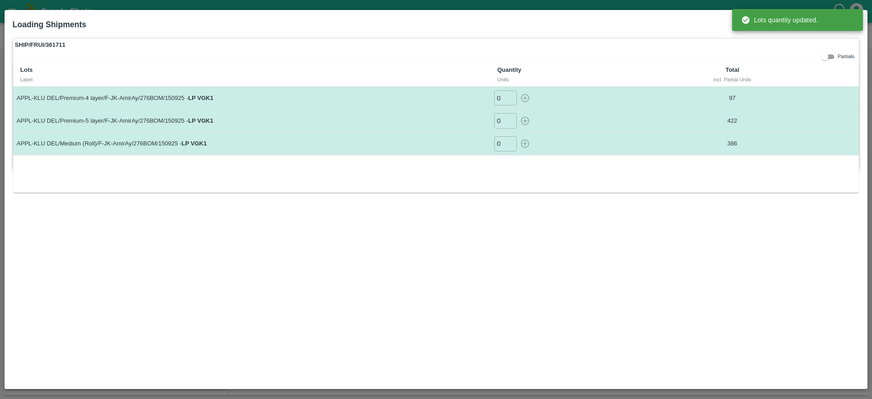
click at [553, 215] on div "SHIP/FRUI/361711 Partials Lots Label Quantity Units Total incl. Partial Units A…" at bounding box center [436, 210] width 855 height 350
click at [860, 21] on icon at bounding box center [854, 23] width 11 height 11
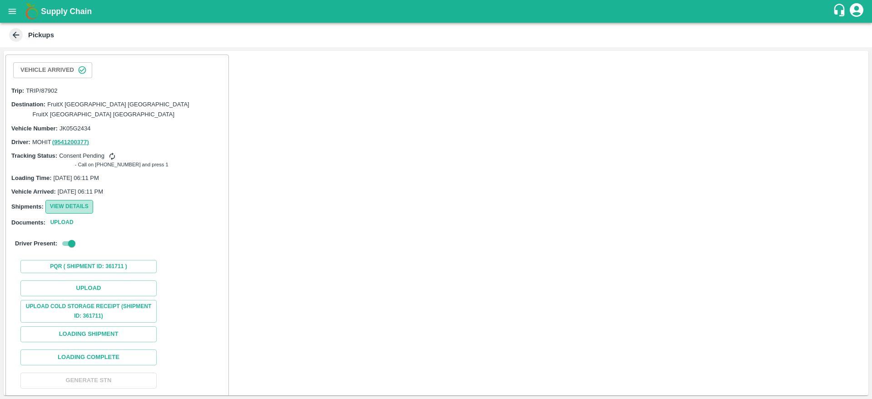
click at [69, 200] on button "View Details" at bounding box center [69, 206] width 48 height 13
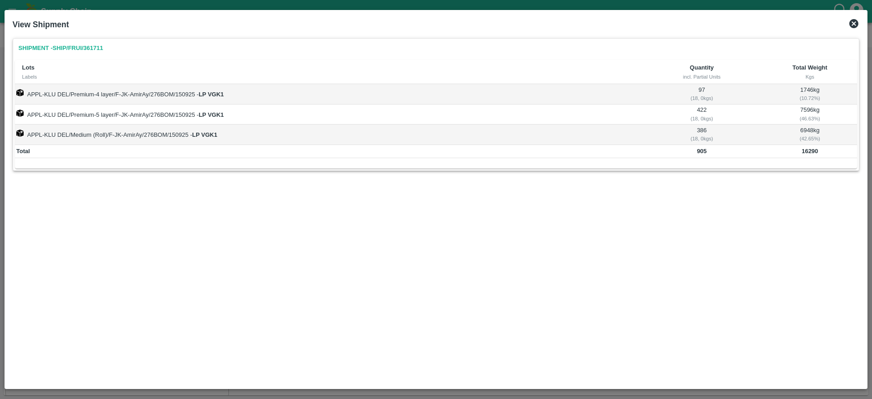
click at [855, 18] on icon at bounding box center [854, 23] width 11 height 11
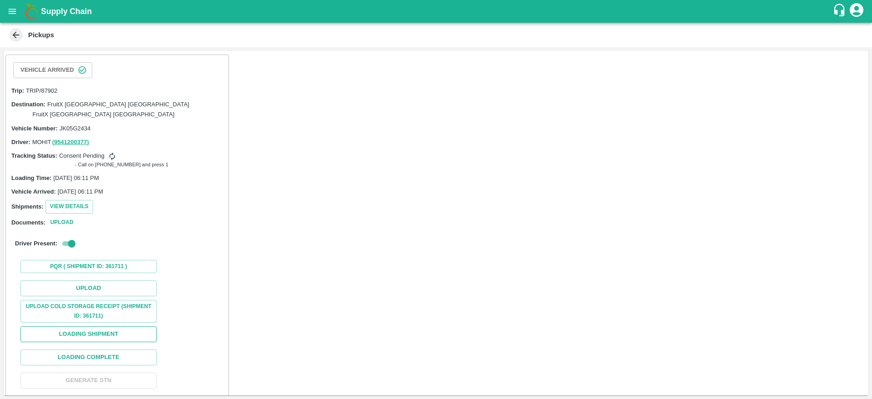
scroll to position [114, 0]
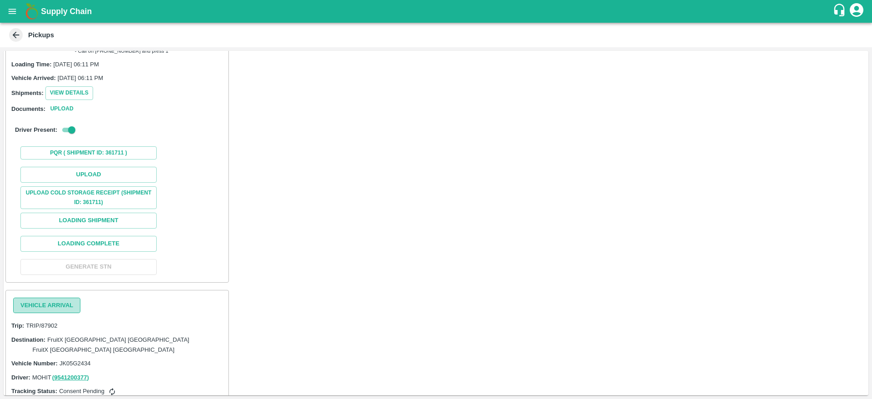
click at [56, 298] on button "Vehicle Arrival" at bounding box center [46, 306] width 67 height 16
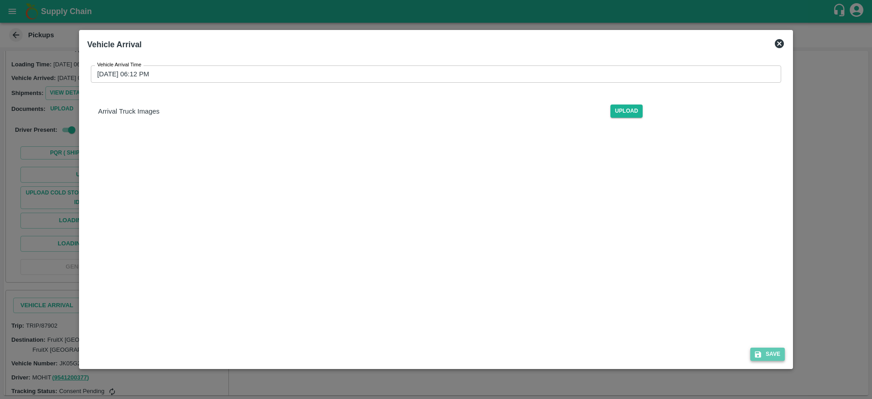
click at [765, 353] on button "Save" at bounding box center [768, 354] width 35 height 13
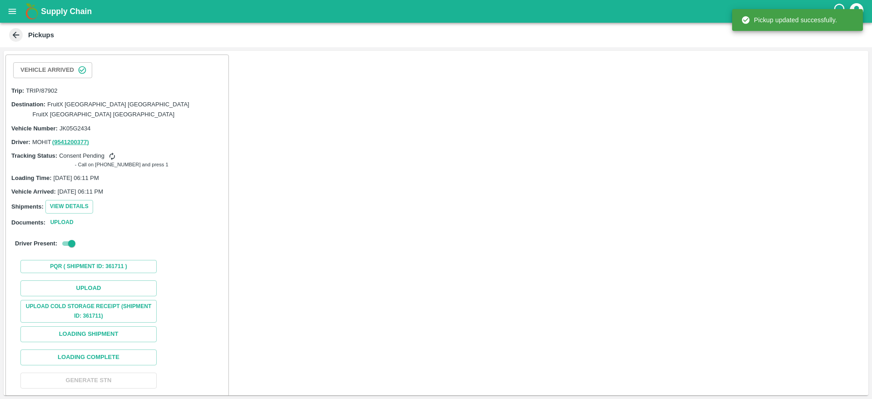
scroll to position [160, 0]
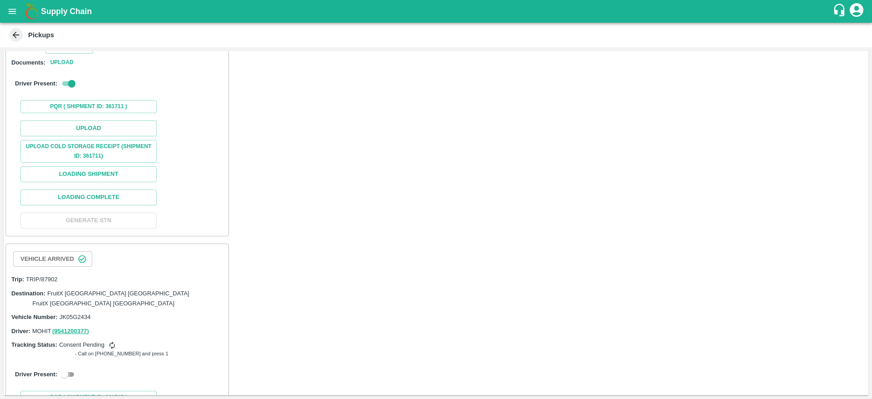
click at [67, 369] on input "checkbox" at bounding box center [64, 374] width 33 height 11
checkbox input "true"
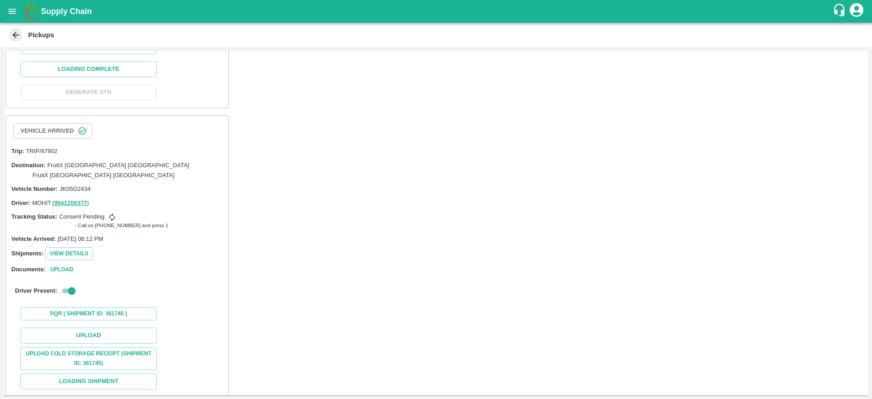
scroll to position [289, 0]
click at [98, 373] on button "Loading Shipment" at bounding box center [88, 381] width 136 height 16
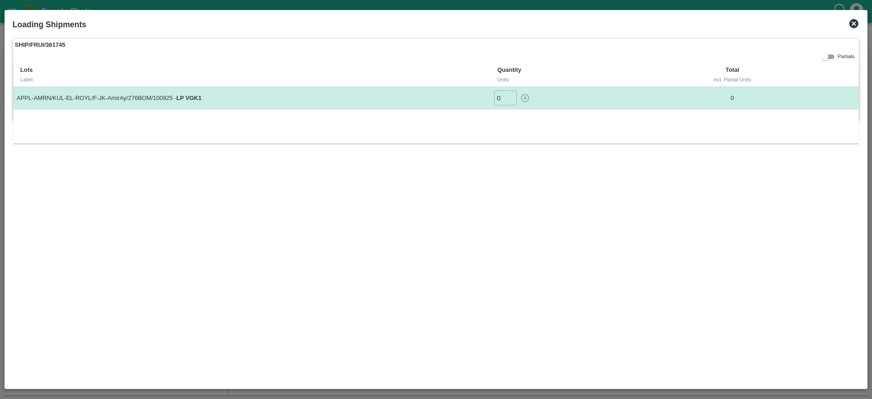
click at [500, 97] on input "0" at bounding box center [505, 97] width 23 height 15
click at [526, 100] on icon "button" at bounding box center [525, 98] width 9 height 9
type input "0"
click at [573, 223] on div "SHIP/FRUI/361745 Partials Lots Label Quantity Units Total incl. Partial Units A…" at bounding box center [436, 210] width 855 height 350
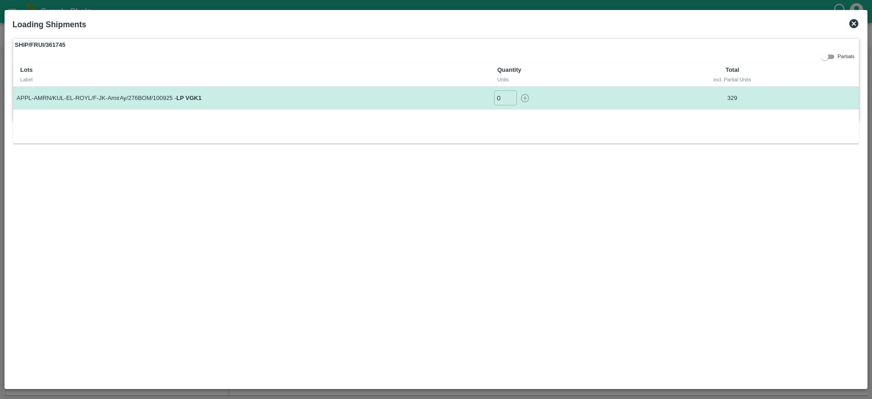
click at [855, 22] on icon at bounding box center [854, 23] width 11 height 11
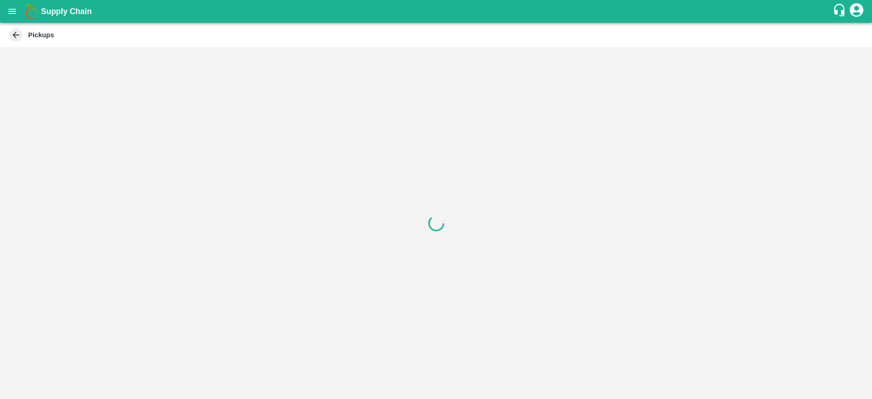
click at [305, 246] on div at bounding box center [436, 223] width 872 height 352
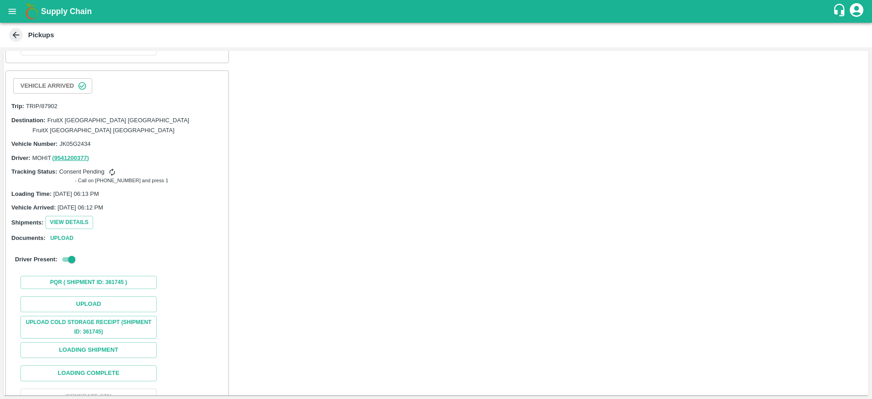
scroll to position [269, 0]
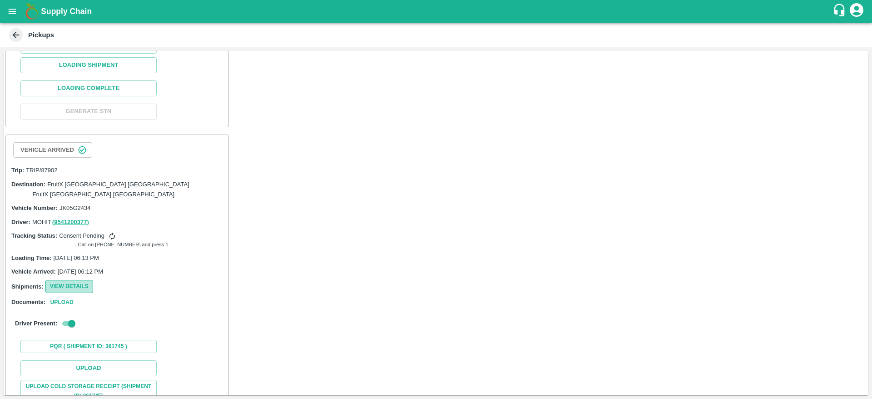
click at [83, 280] on button "View Details" at bounding box center [69, 286] width 48 height 13
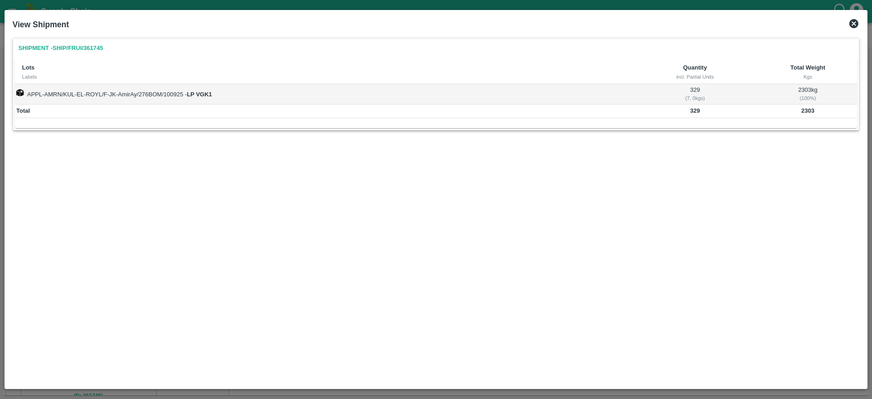
click at [860, 22] on icon at bounding box center [854, 23] width 11 height 11
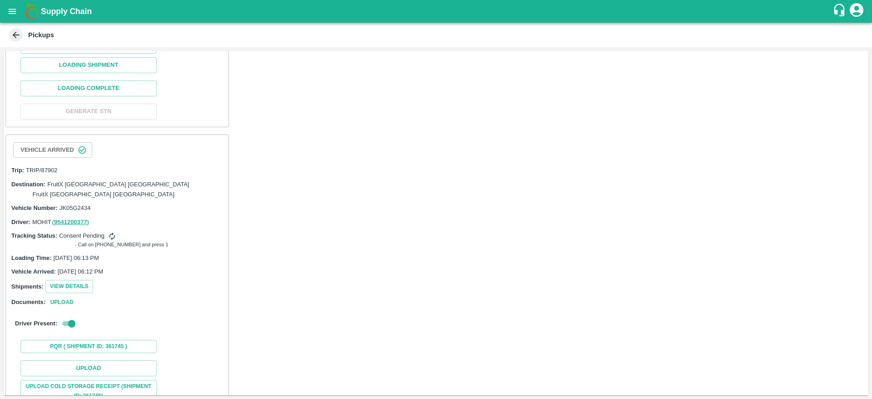
scroll to position [329, 0]
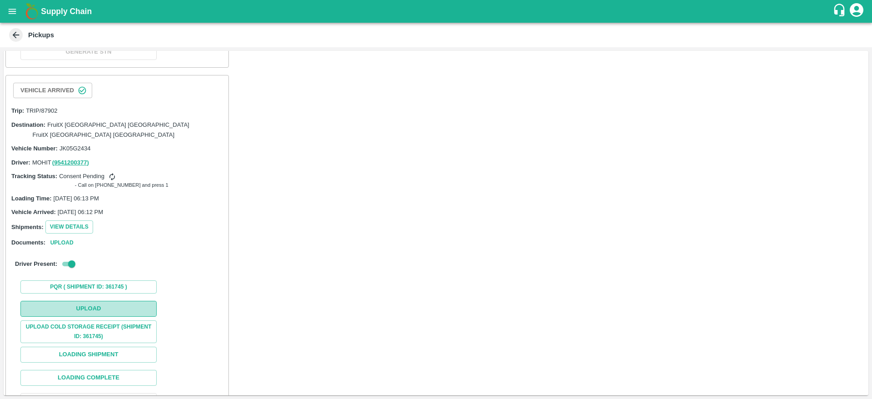
click at [87, 301] on button "Upload" at bounding box center [88, 309] width 136 height 16
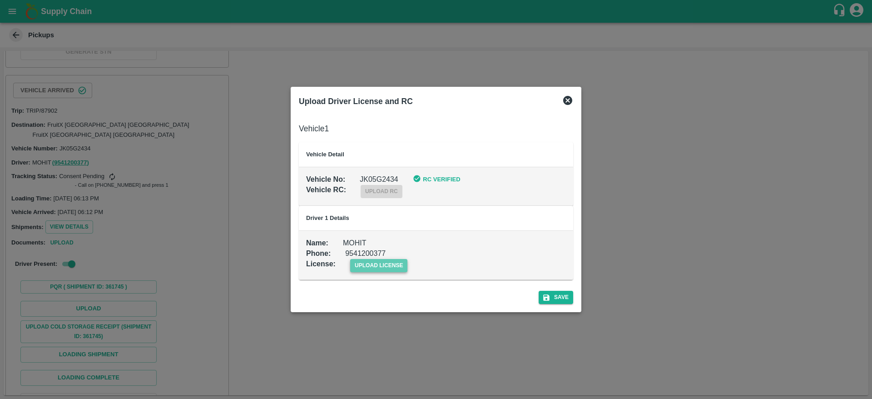
click at [382, 264] on span "upload license" at bounding box center [379, 265] width 58 height 13
click at [0, 0] on input "upload license" at bounding box center [0, 0] width 0 height 0
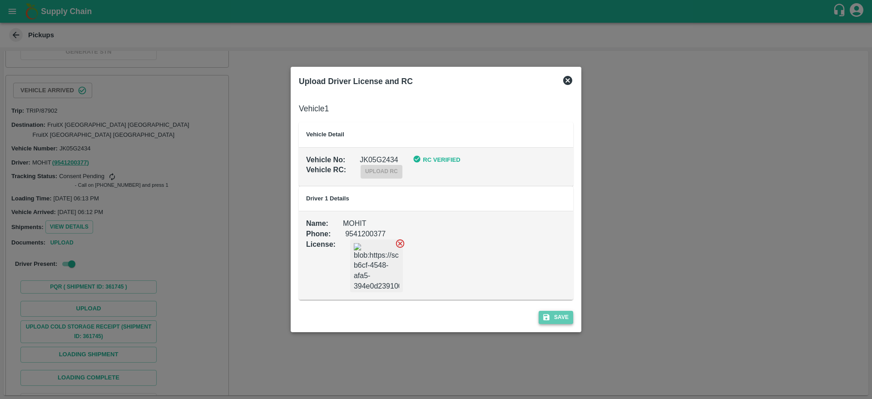
click at [557, 318] on button "Save" at bounding box center [556, 317] width 35 height 13
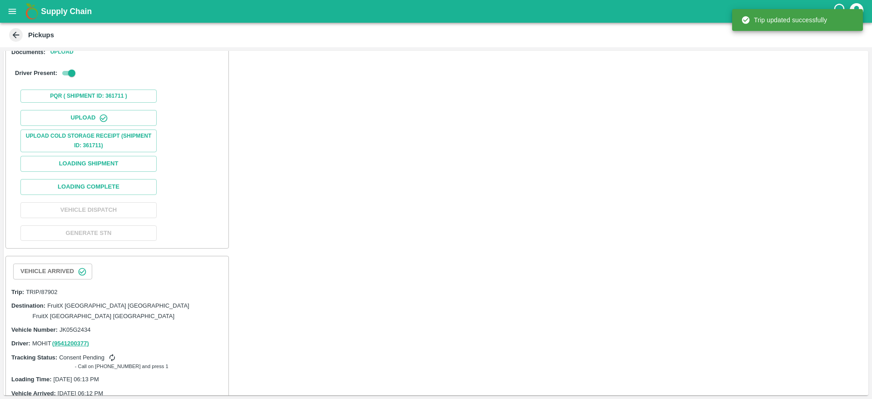
scroll to position [172, 0]
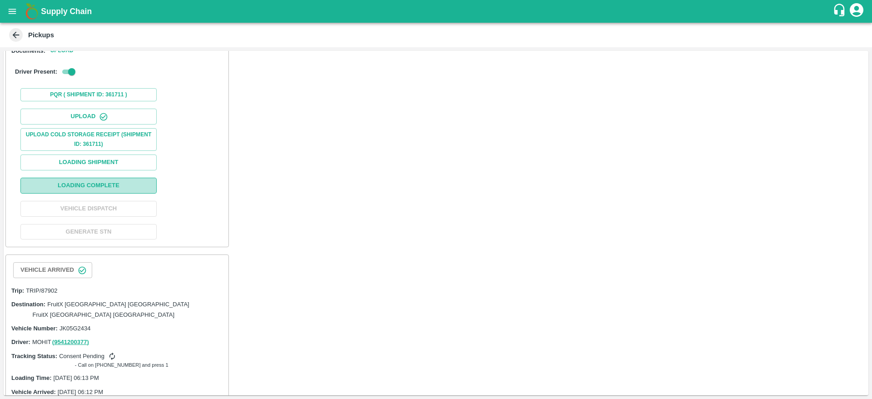
click at [91, 178] on button "Loading Complete" at bounding box center [88, 186] width 136 height 16
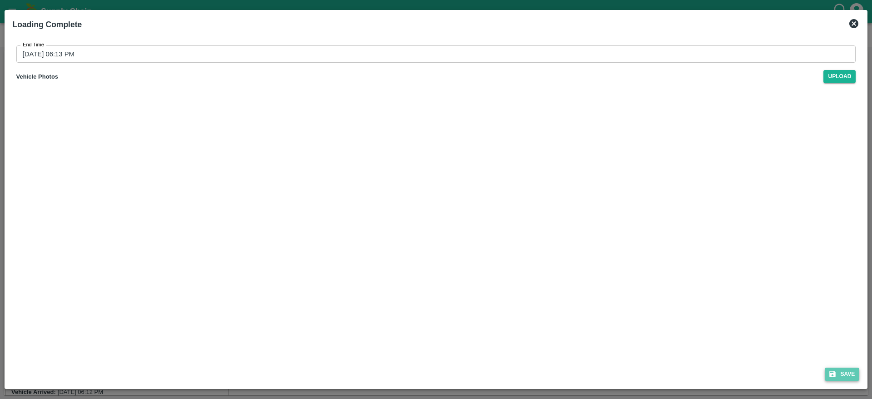
click at [840, 375] on button "Save" at bounding box center [842, 374] width 35 height 13
type input "17/09/2025 06:14 PM"
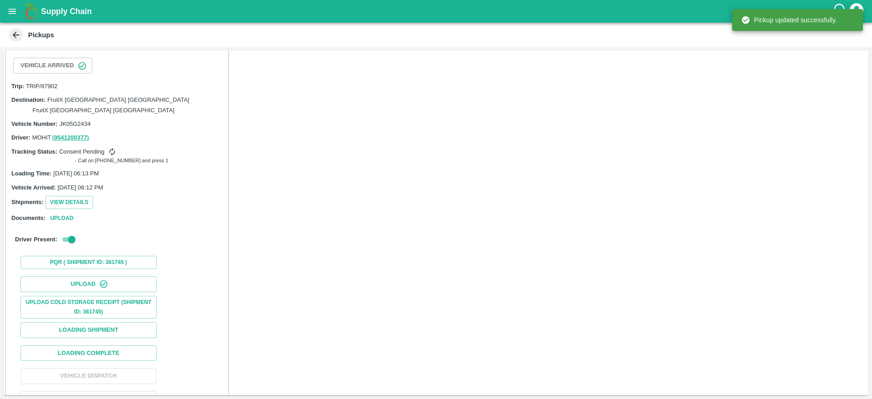
scroll to position [379, 0]
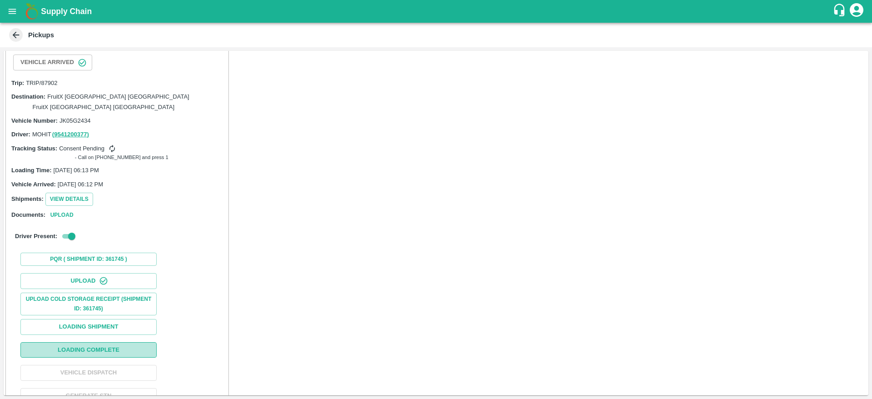
click at [105, 342] on button "Loading Complete" at bounding box center [88, 350] width 136 height 16
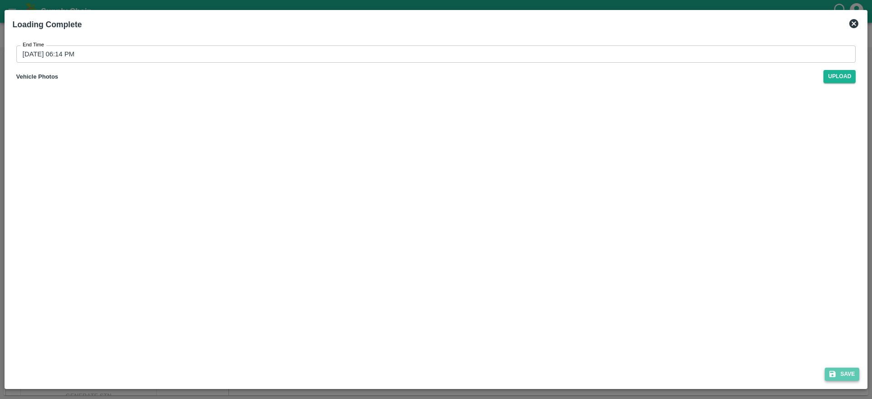
click at [847, 377] on button "Save" at bounding box center [842, 374] width 35 height 13
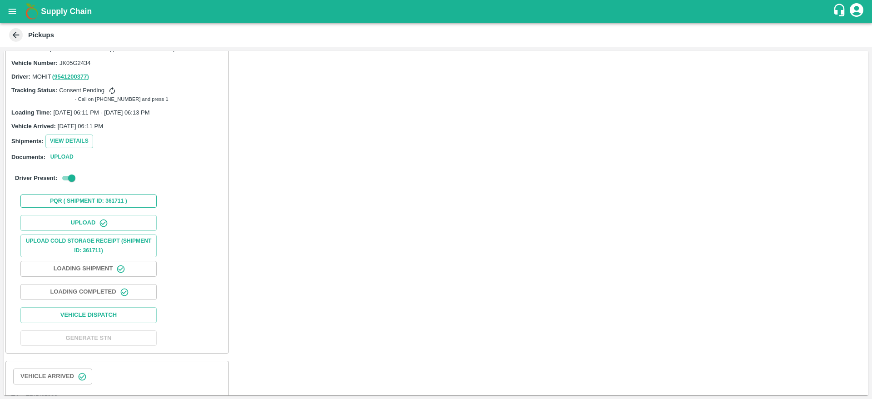
scroll to position [62, 0]
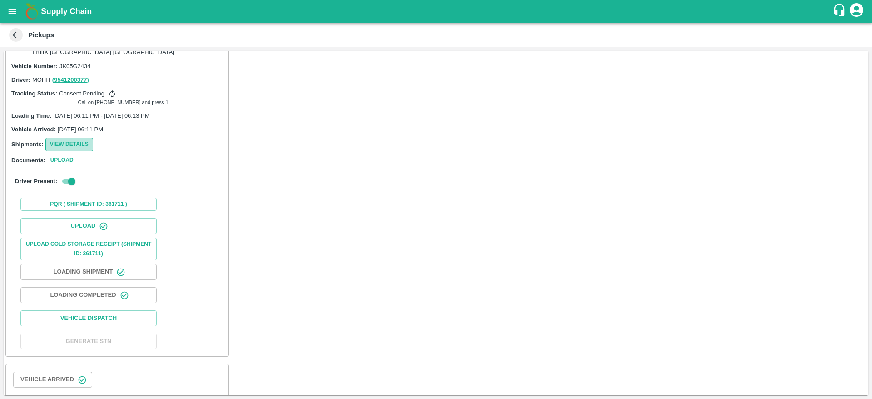
click at [76, 138] on button "View Details" at bounding box center [69, 144] width 48 height 13
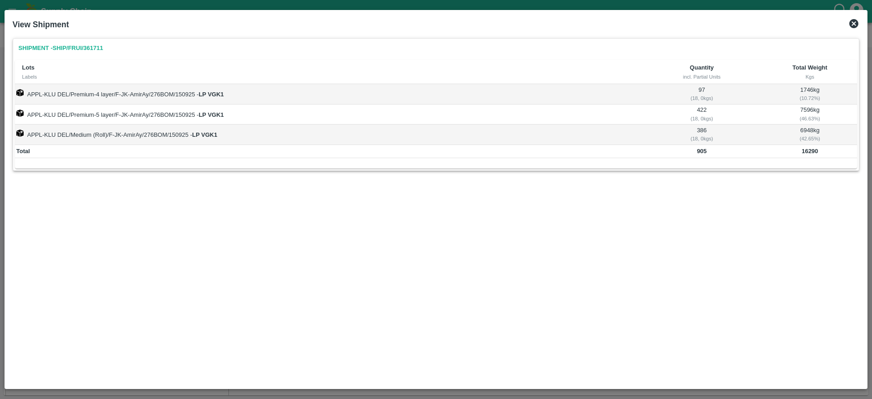
click at [849, 23] on icon at bounding box center [854, 23] width 11 height 11
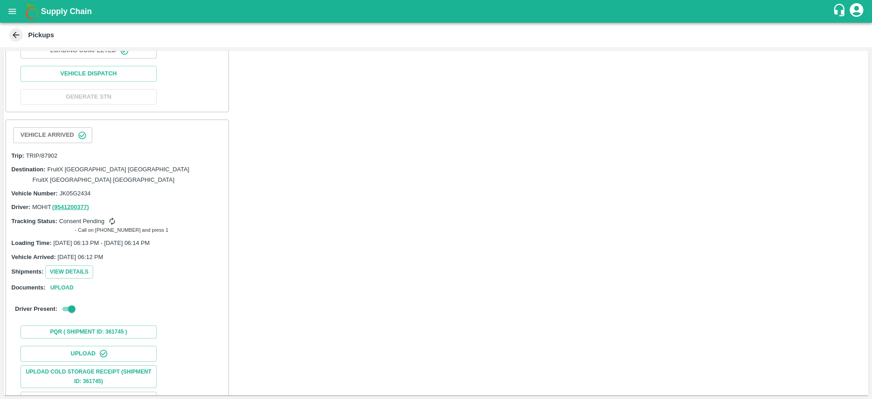
scroll to position [375, 0]
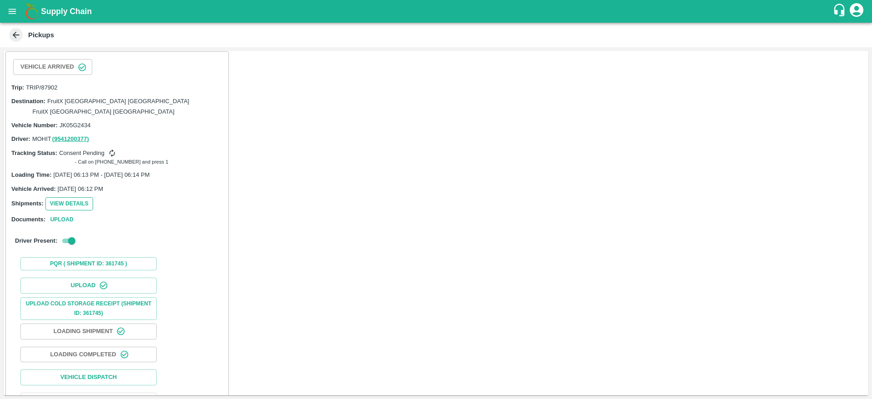
click at [75, 197] on button "View Details" at bounding box center [69, 203] width 48 height 13
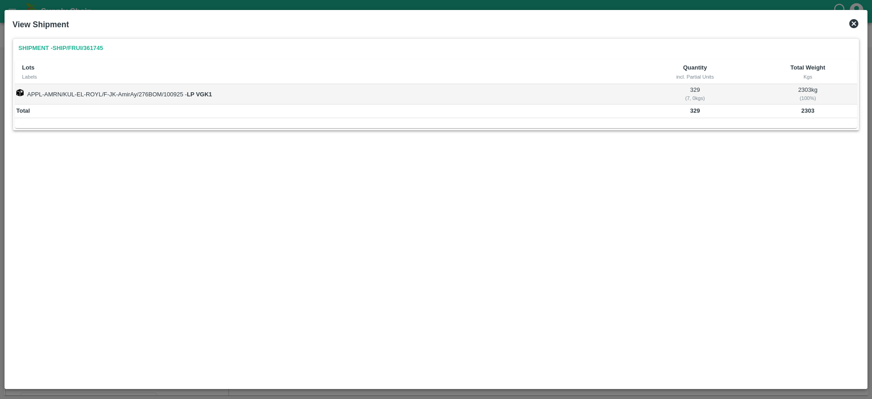
click at [857, 20] on icon at bounding box center [854, 23] width 9 height 9
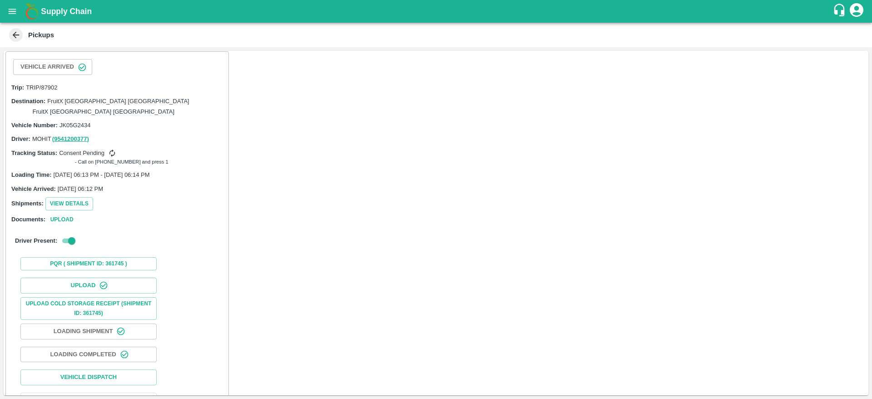
scroll to position [379, 0]
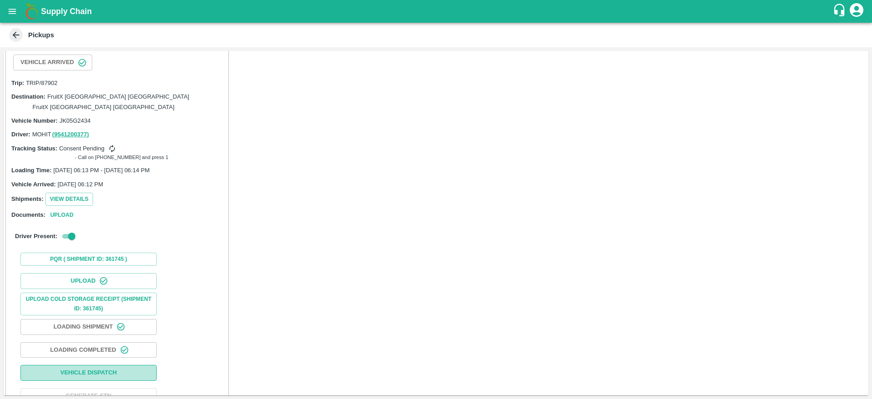
click at [84, 365] on button "Vehicle Dispatch" at bounding box center [88, 373] width 136 height 16
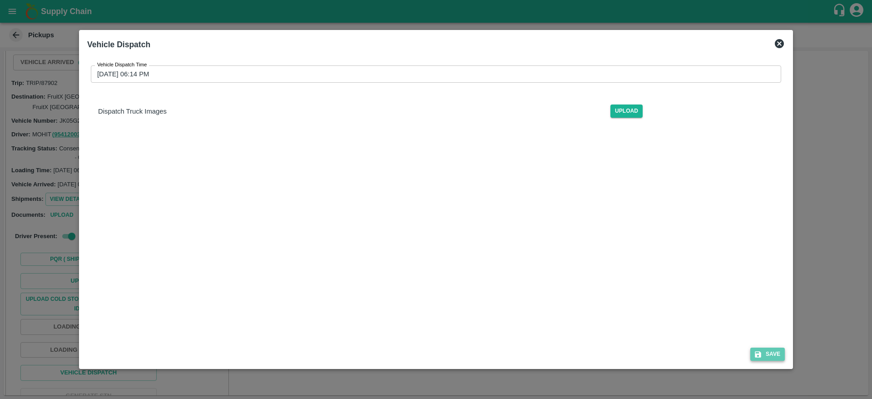
click at [765, 349] on button "Save" at bounding box center [768, 354] width 35 height 13
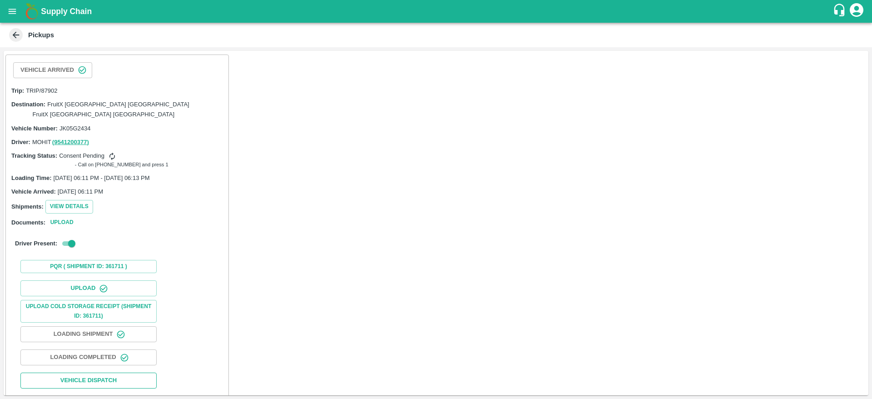
click at [91, 373] on button "Vehicle Dispatch" at bounding box center [88, 381] width 136 height 16
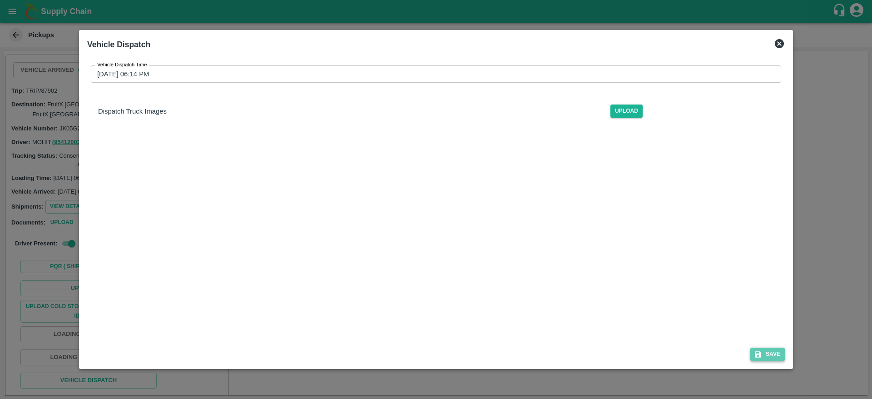
click at [775, 357] on button "Save" at bounding box center [768, 354] width 35 height 13
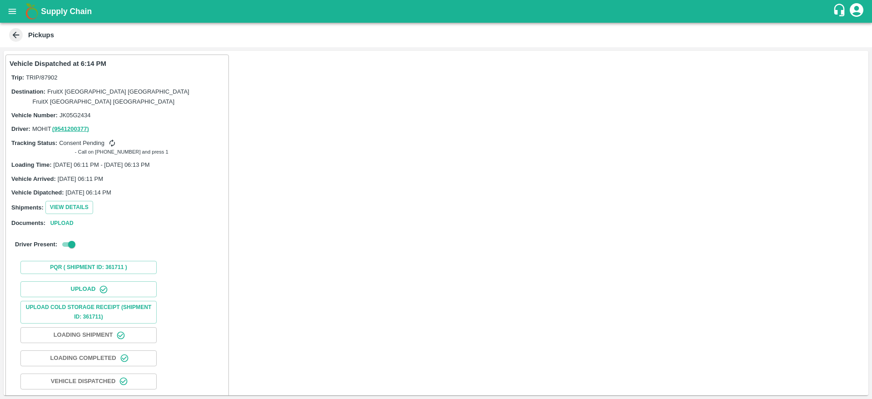
click at [113, 139] on icon at bounding box center [112, 143] width 9 height 9
click at [113, 140] on icon at bounding box center [112, 144] width 5 height 8
click at [13, 14] on icon "open drawer" at bounding box center [13, 11] width 8 height 5
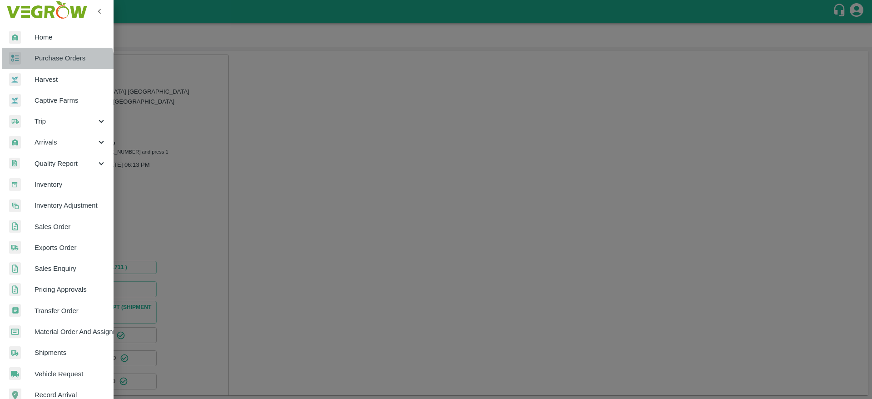
drag, startPoint x: 54, startPoint y: 64, endPoint x: 113, endPoint y: 176, distance: 126.6
click at [54, 64] on link "Purchase Orders" at bounding box center [57, 58] width 114 height 21
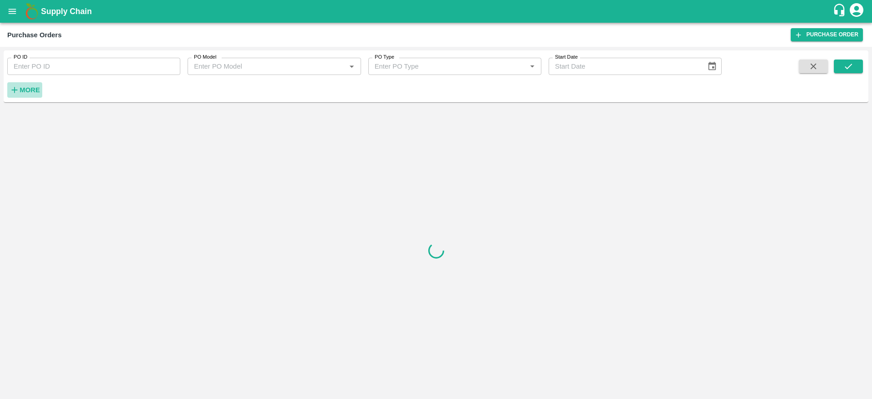
click at [35, 90] on strong "More" at bounding box center [30, 89] width 20 height 7
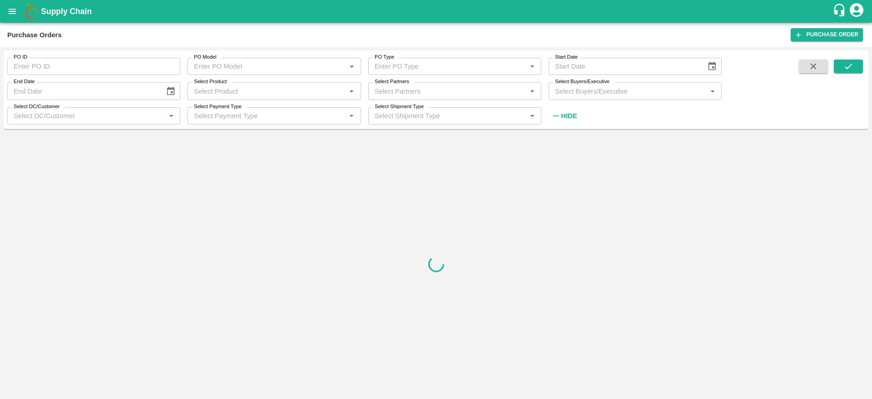
click at [606, 95] on input "Select Buyers/Executive" at bounding box center [628, 91] width 153 height 12
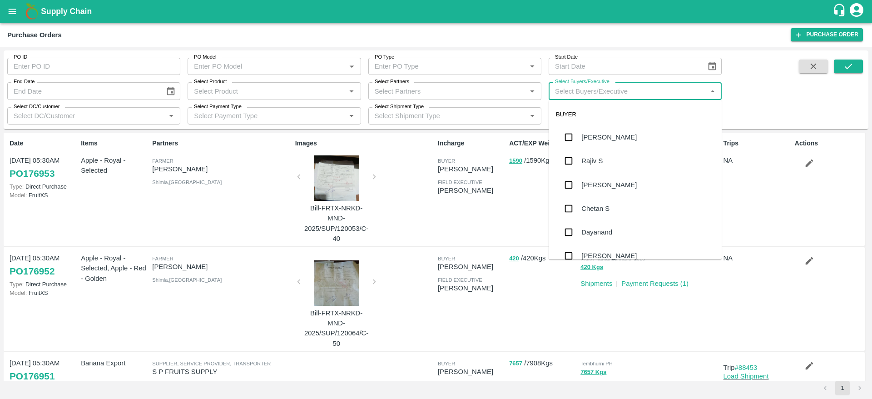
click at [249, 91] on input "Select Product" at bounding box center [266, 91] width 153 height 12
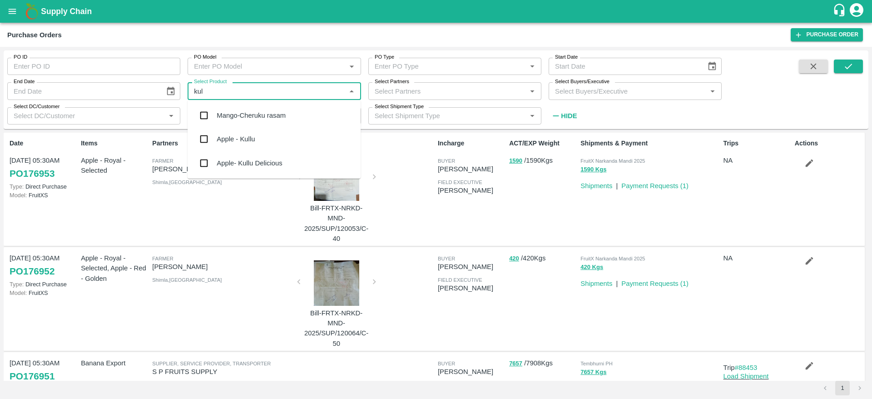
type input "[PERSON_NAME]"
click at [258, 130] on div "Apple- Kullu Delicious" at bounding box center [274, 139] width 173 height 24
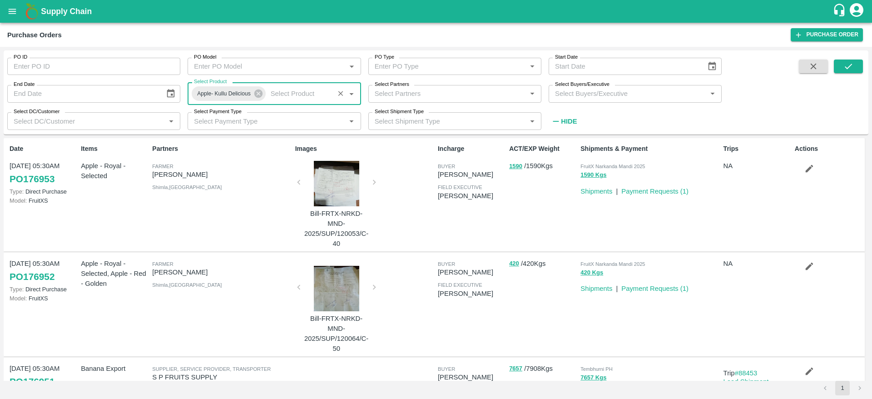
click at [609, 93] on input "Select Buyers/Executive" at bounding box center [628, 94] width 153 height 12
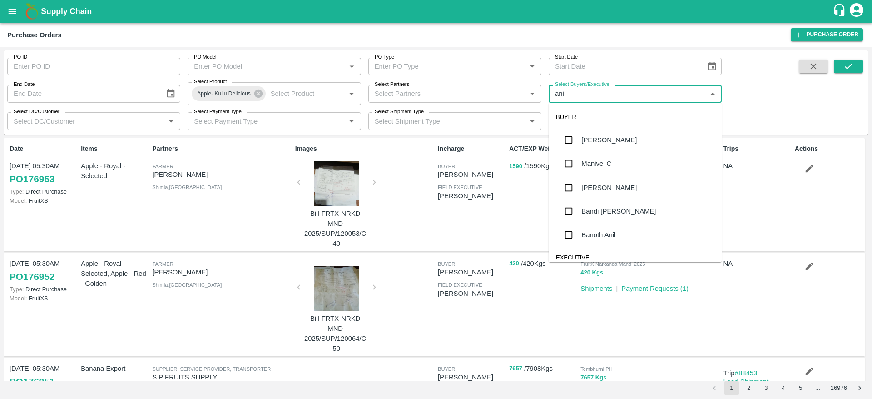
type input "anil"
click at [610, 140] on div "[PERSON_NAME]" at bounding box center [609, 140] width 55 height 10
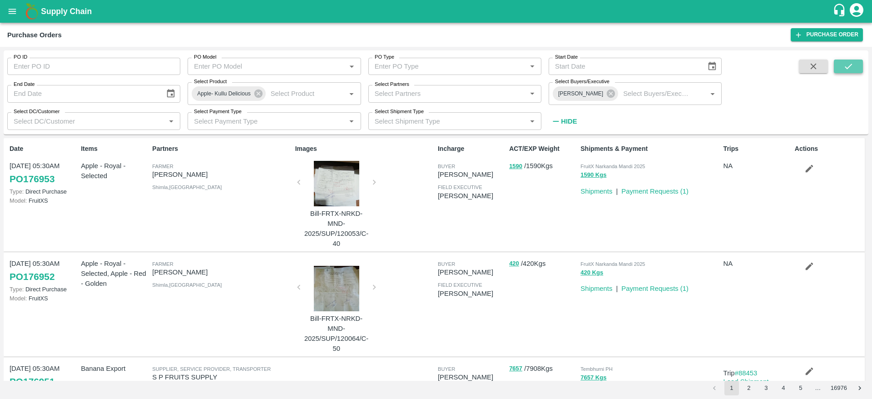
click at [862, 66] on button "submit" at bounding box center [848, 67] width 29 height 14
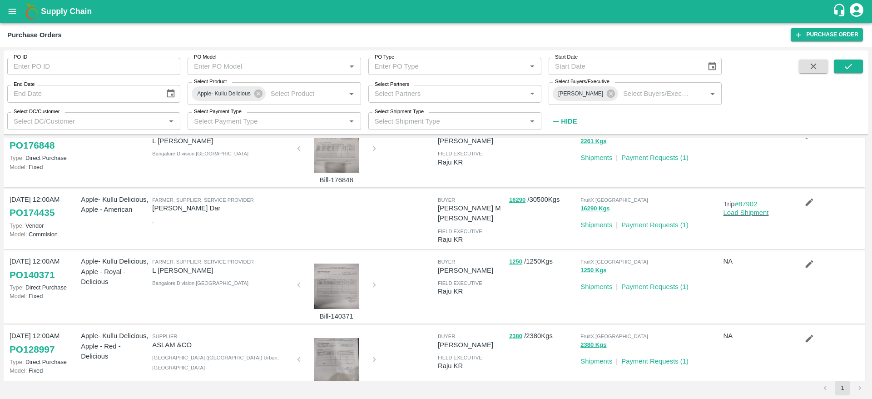
scroll to position [35, 0]
click at [752, 203] on link "#87902" at bounding box center [746, 202] width 23 height 7
